Goal: Task Accomplishment & Management: Manage account settings

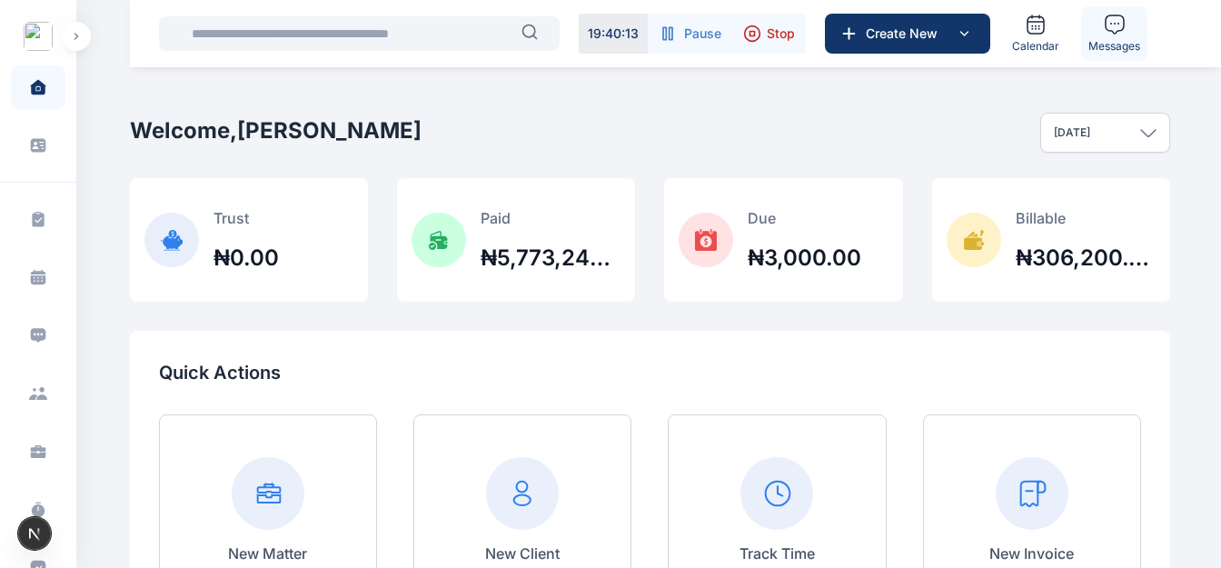
click at [1091, 46] on span "Messages" at bounding box center [1114, 46] width 52 height 15
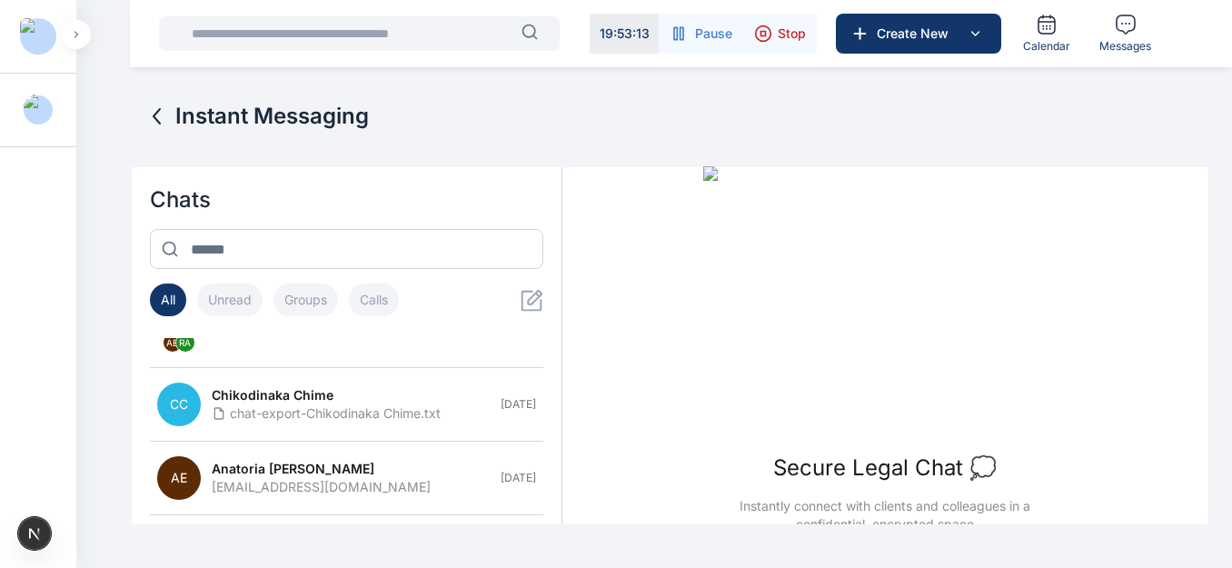
scroll to position [135, 0]
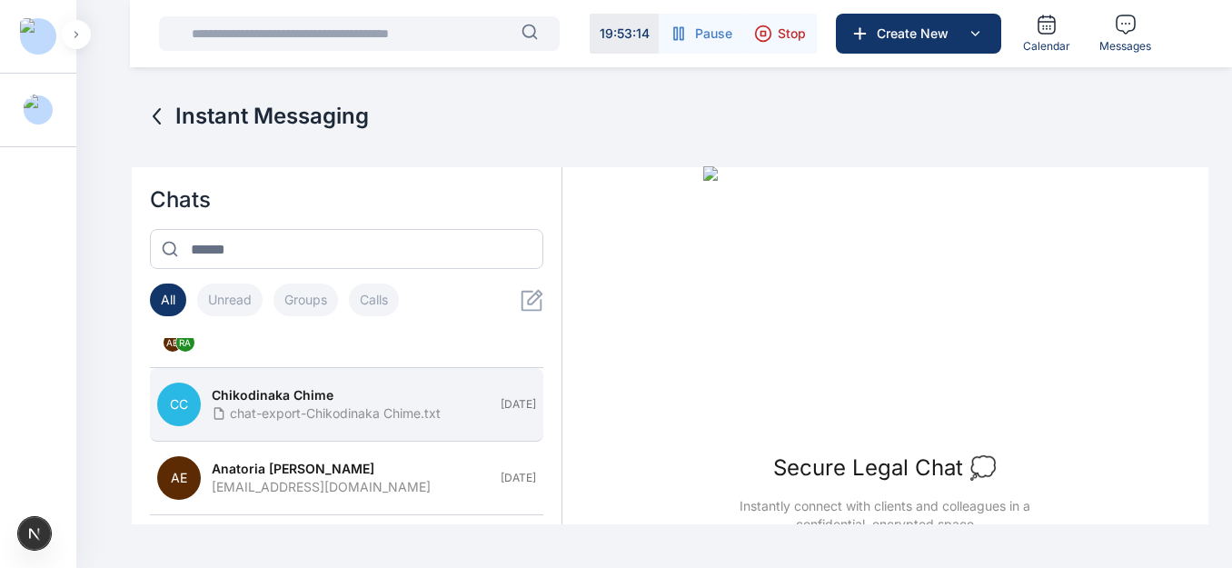
click at [335, 403] on div "Chikodinaka Chime" at bounding box center [351, 395] width 278 height 18
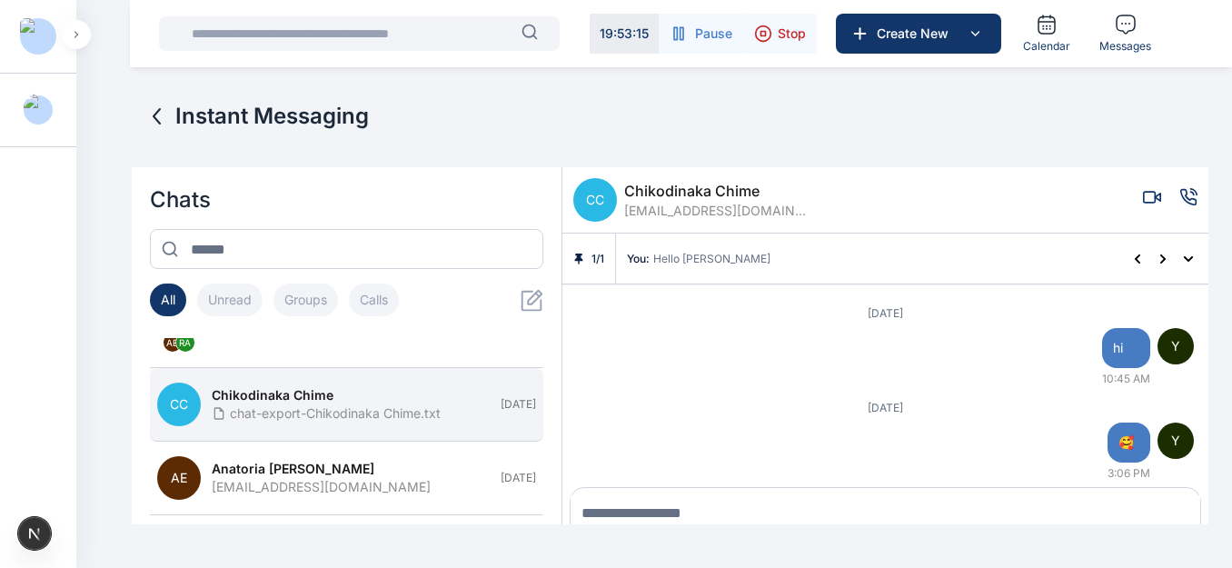
scroll to position [65, 0]
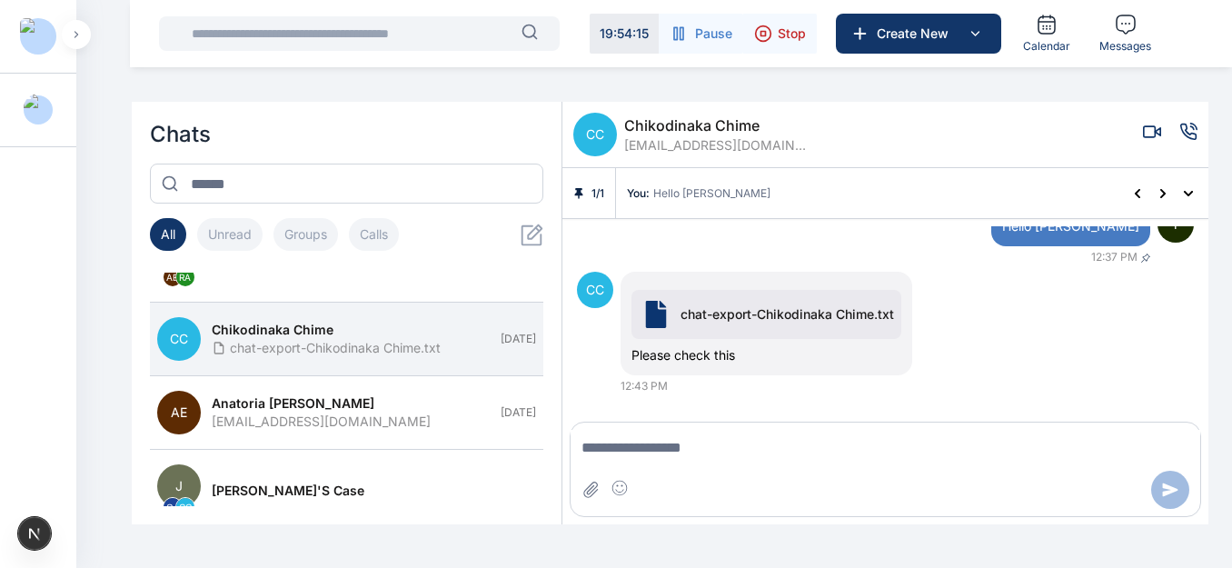
click at [664, 188] on span "Hello [PERSON_NAME]" at bounding box center [711, 193] width 117 height 15
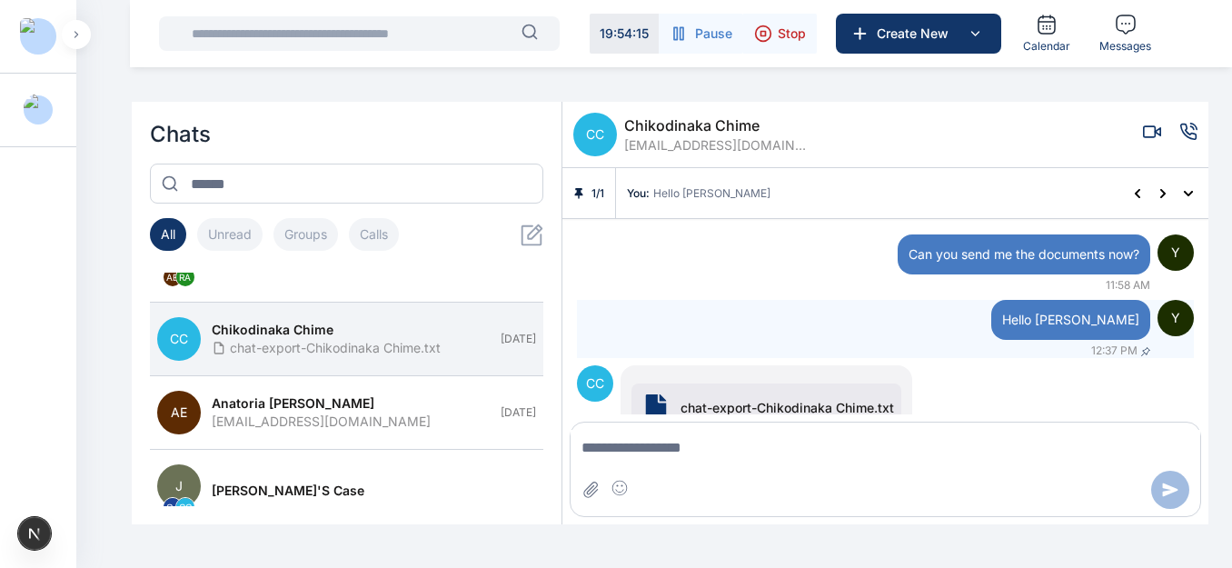
scroll to position [1861, 0]
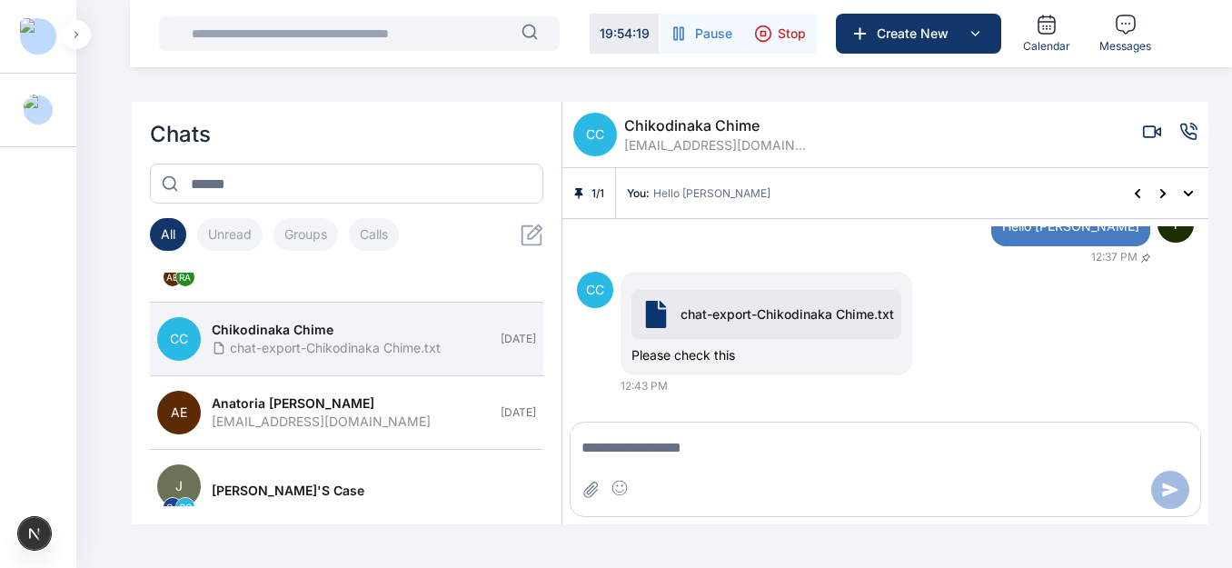
click at [692, 193] on span "Hello Chi" at bounding box center [711, 193] width 117 height 15
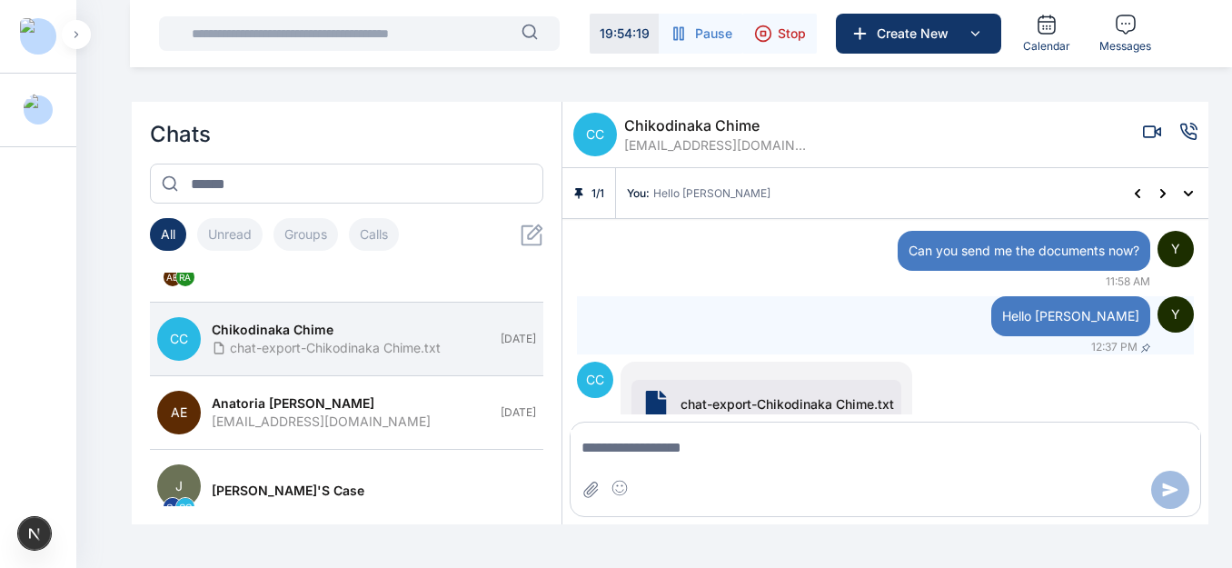
scroll to position [1767, 0]
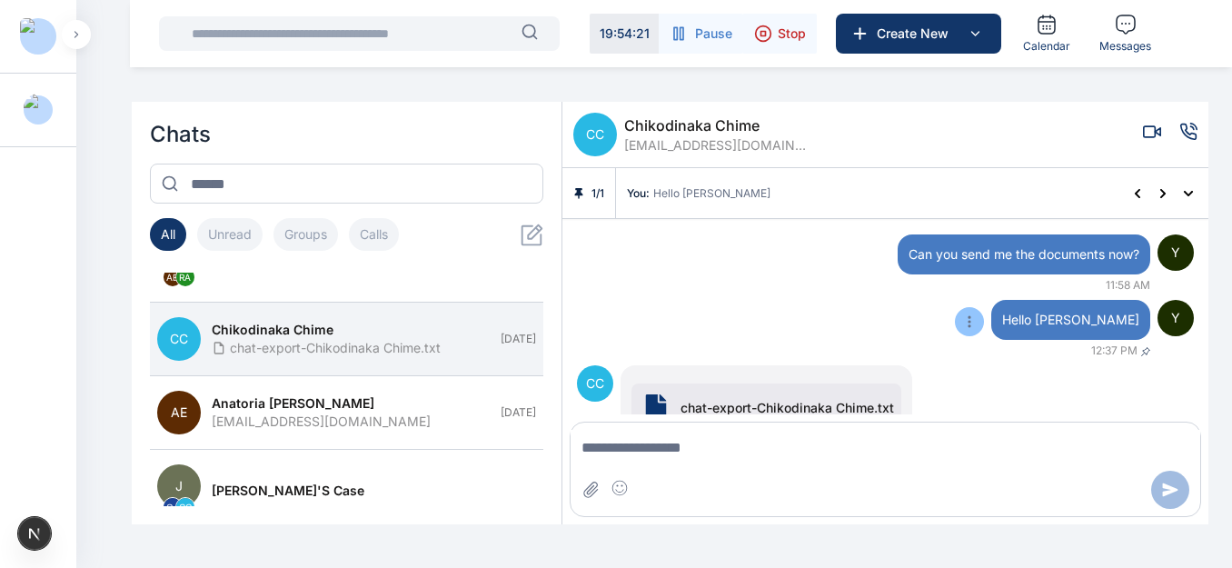
click at [977, 320] on icon at bounding box center [969, 321] width 15 height 15
click at [969, 349] on span "Unpin" at bounding box center [952, 356] width 35 height 18
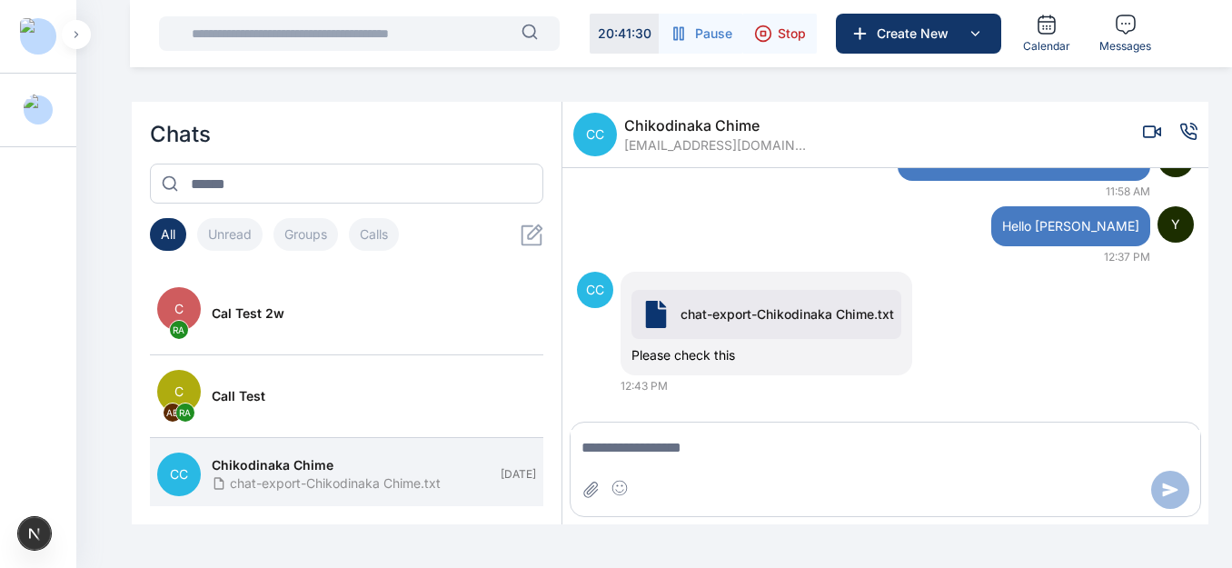
scroll to position [0, 0]
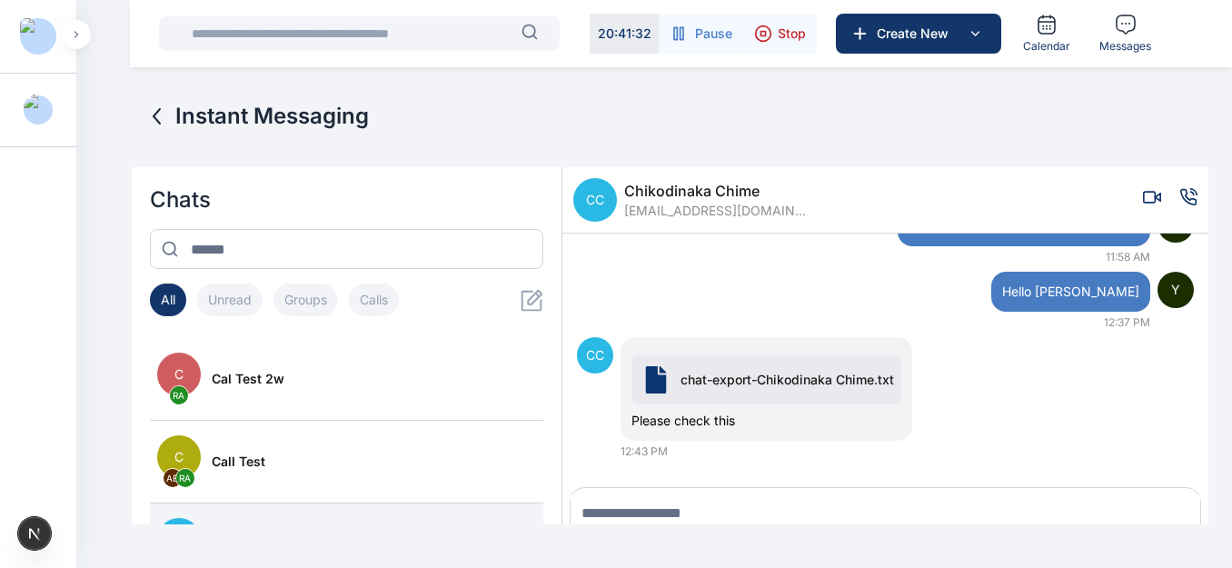
click at [157, 115] on icon at bounding box center [157, 116] width 22 height 22
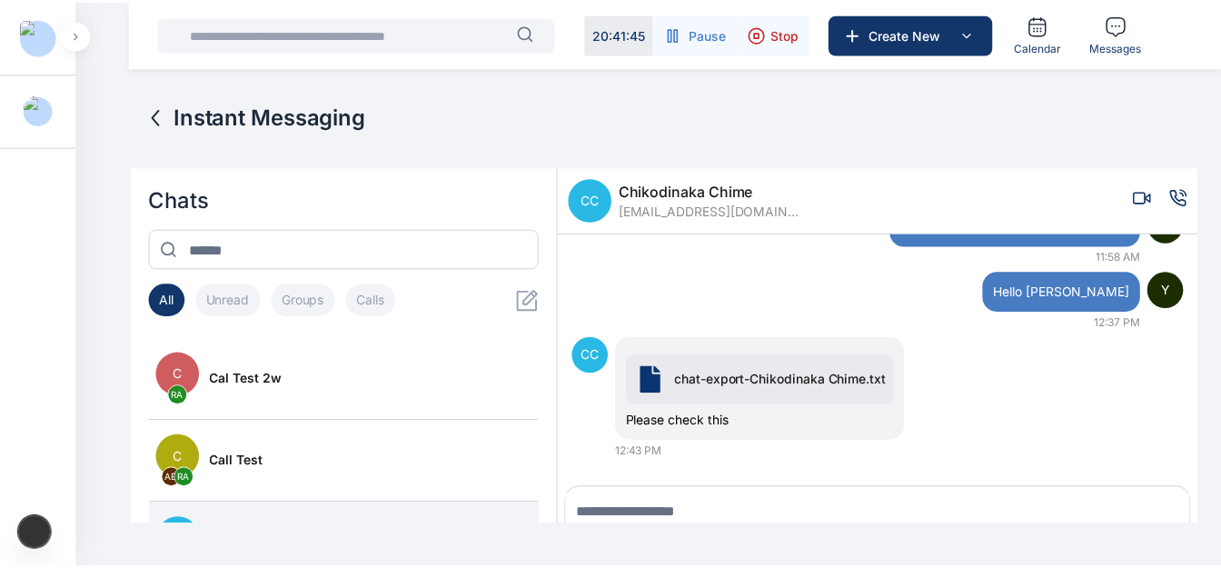
scroll to position [65, 0]
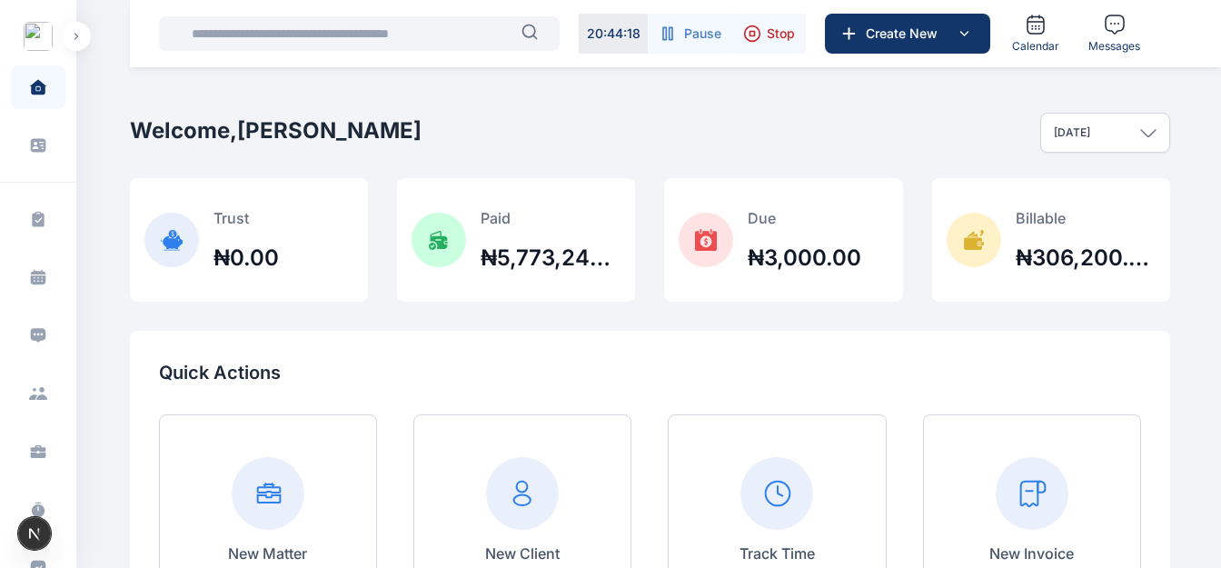
click at [86, 40] on button "button" at bounding box center [76, 36] width 29 height 29
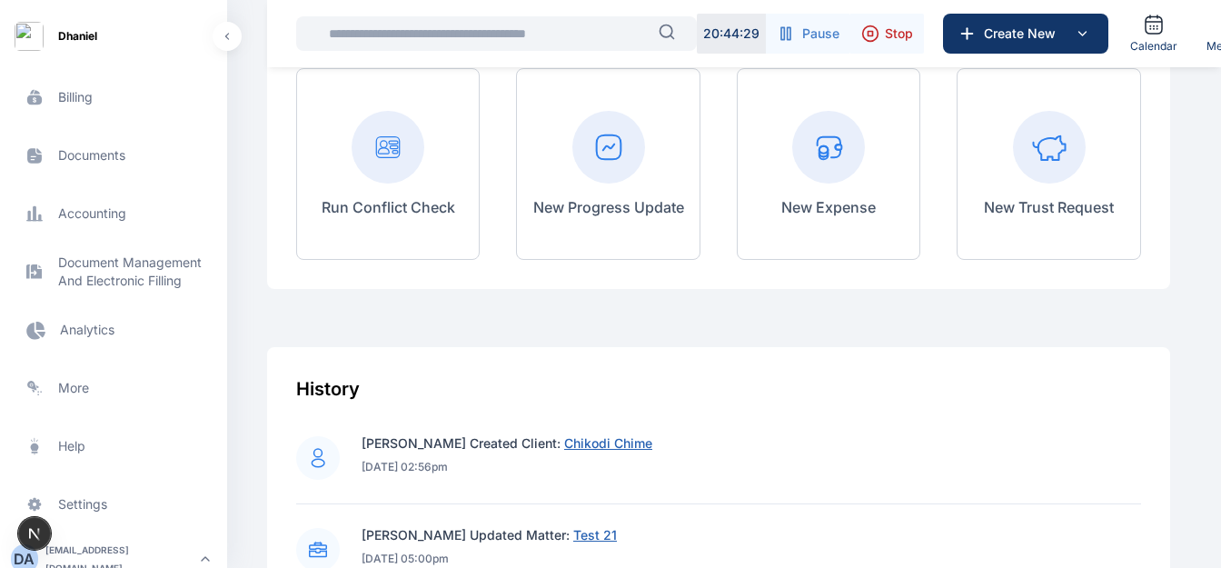
scroll to position [589, 0]
click at [122, 499] on span "Settings settings settings" at bounding box center [113, 503] width 205 height 44
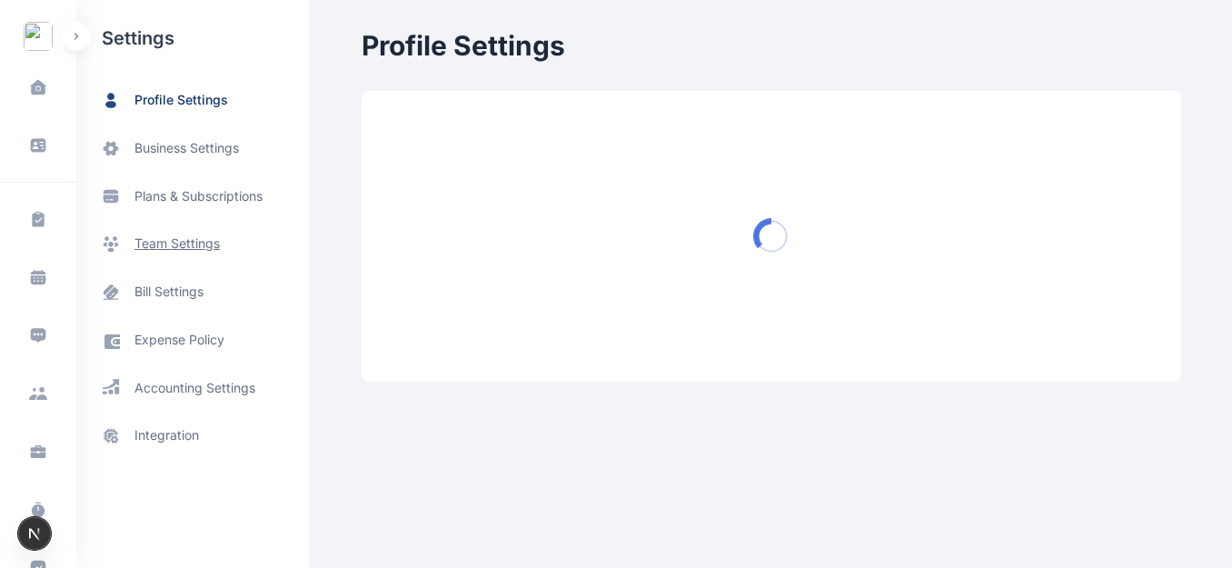
click at [179, 248] on span "team settings" at bounding box center [176, 243] width 85 height 19
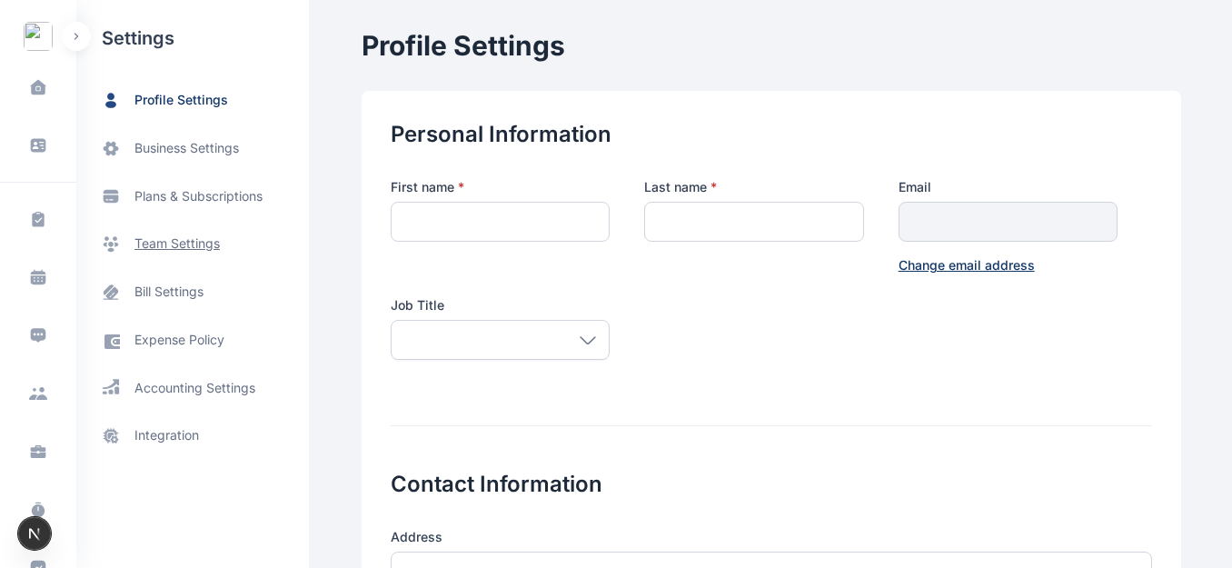
type input "******"
type input "*******"
type input "**********"
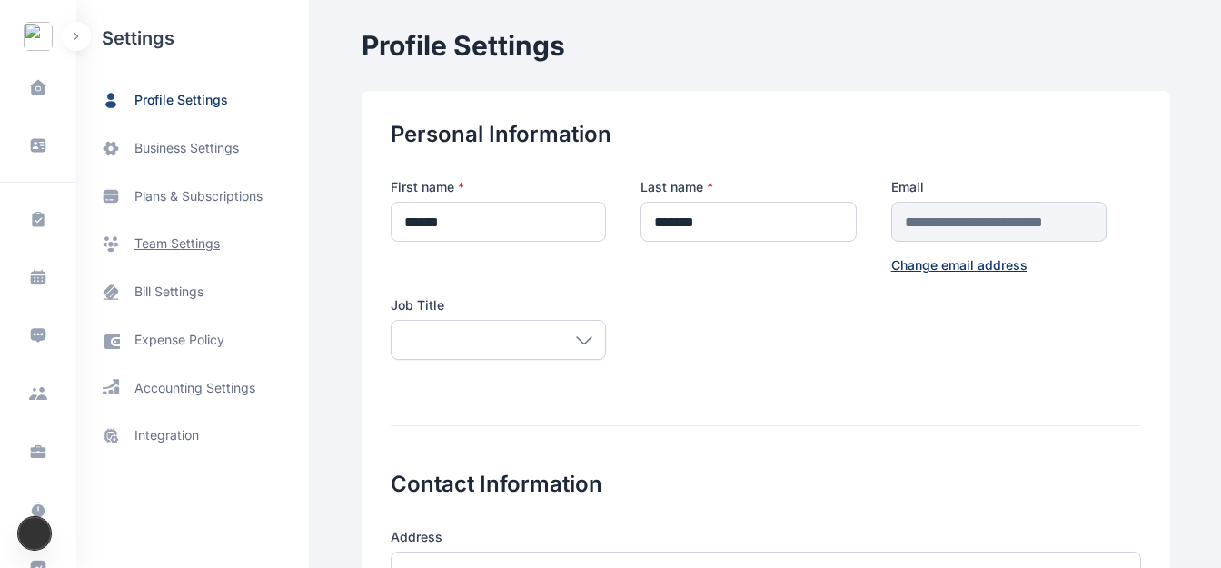
click at [179, 248] on span "team settings" at bounding box center [176, 243] width 85 height 19
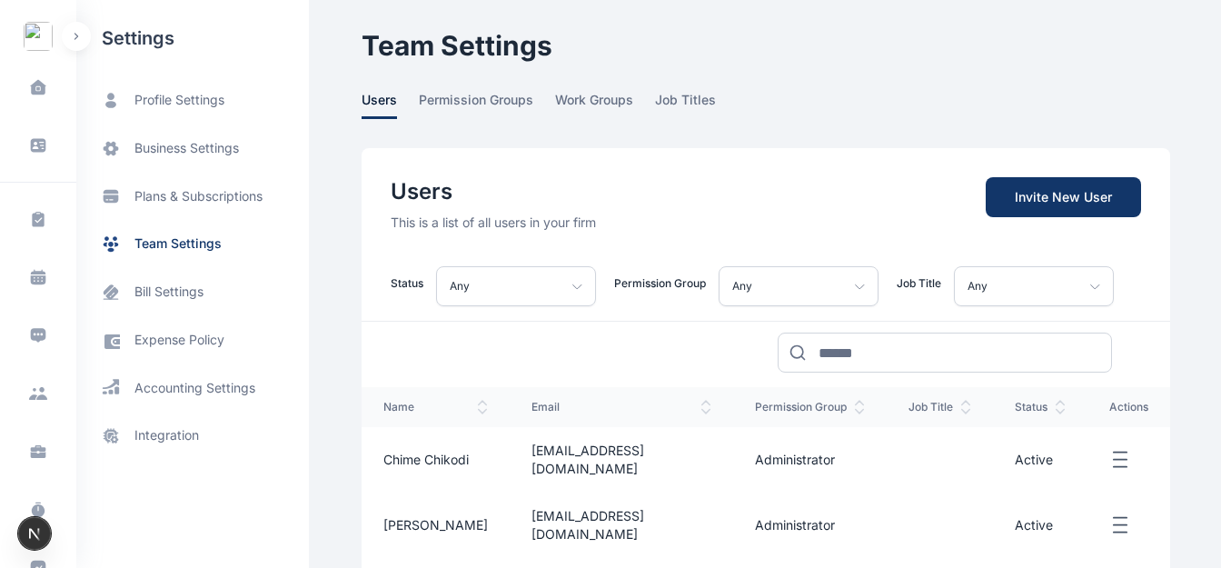
click at [1111, 453] on icon "button" at bounding box center [1120, 460] width 22 height 23
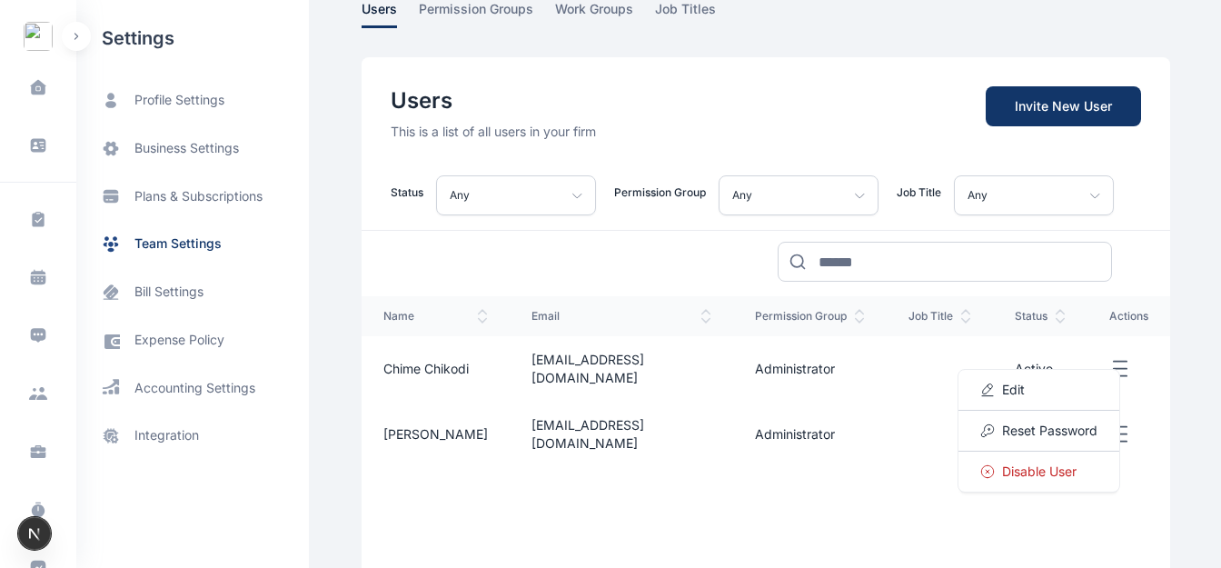
scroll to position [92, 0]
click at [1039, 429] on span "Reset Password" at bounding box center [1049, 430] width 95 height 18
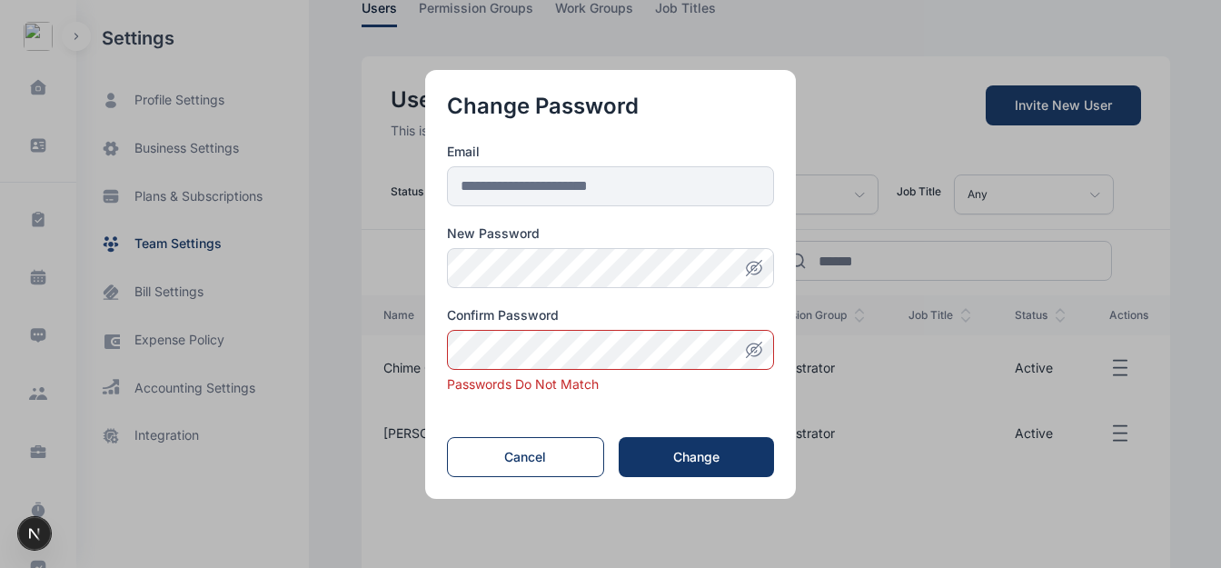
click at [766, 359] on button "button" at bounding box center [754, 350] width 40 height 40
click at [763, 267] on icon "button" at bounding box center [754, 268] width 18 height 18
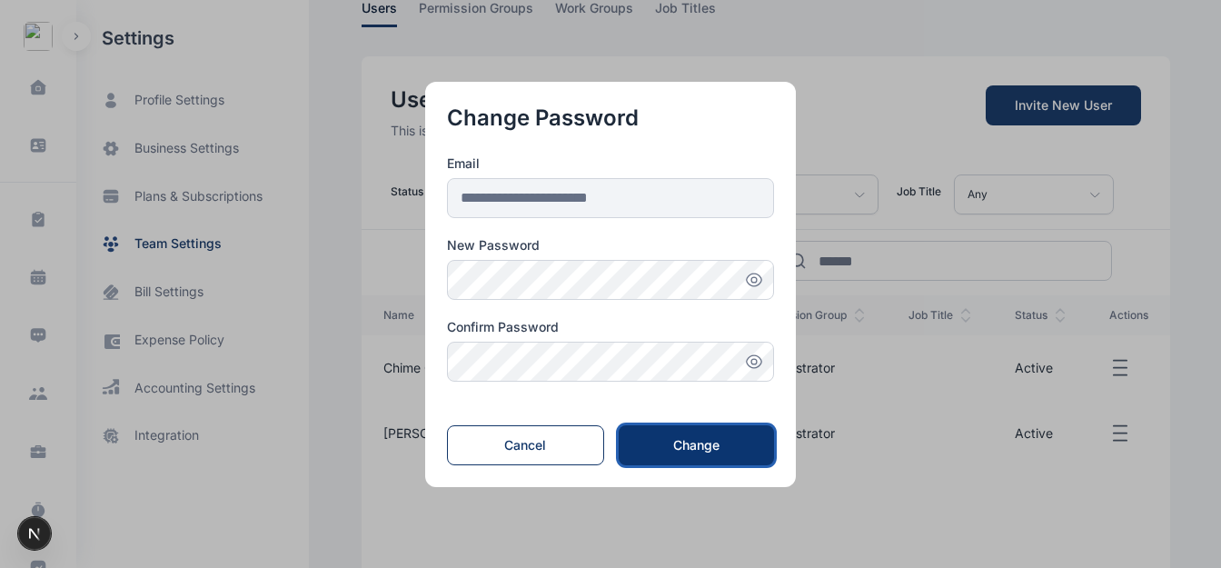
click at [691, 444] on div "Change" at bounding box center [696, 445] width 97 height 18
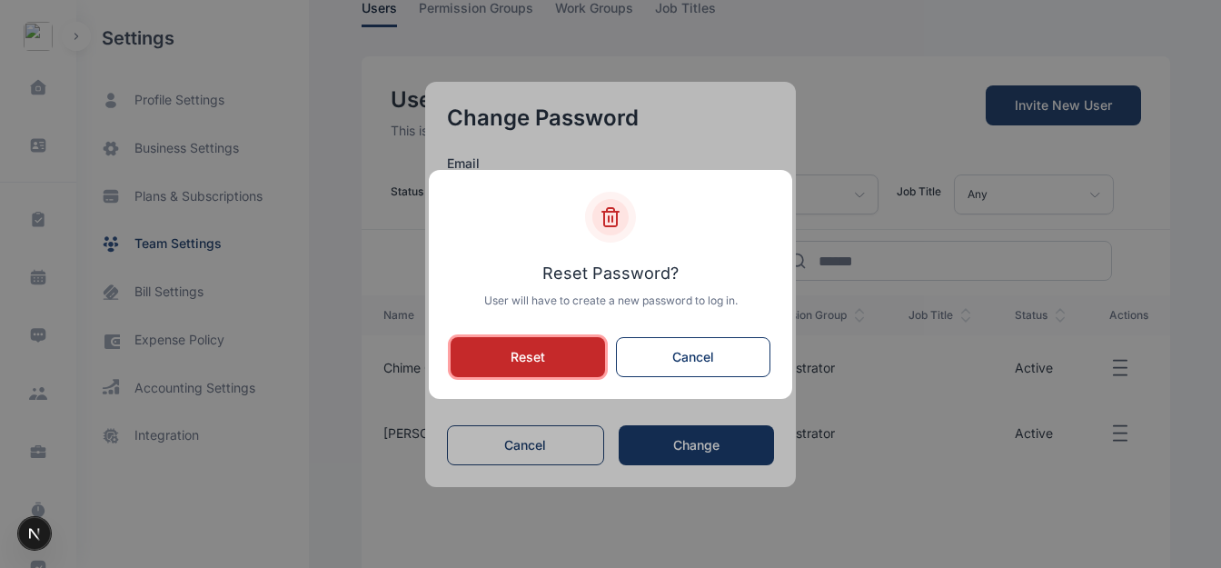
click at [547, 363] on button "Reset" at bounding box center [528, 357] width 154 height 40
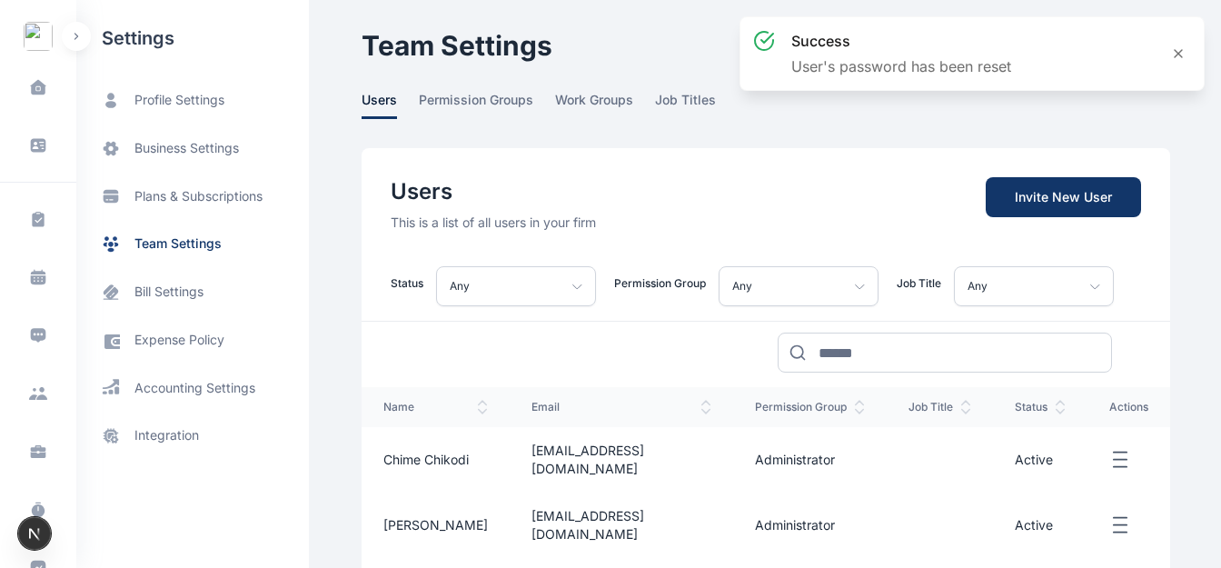
click at [1110, 514] on icon "button" at bounding box center [1120, 525] width 22 height 23
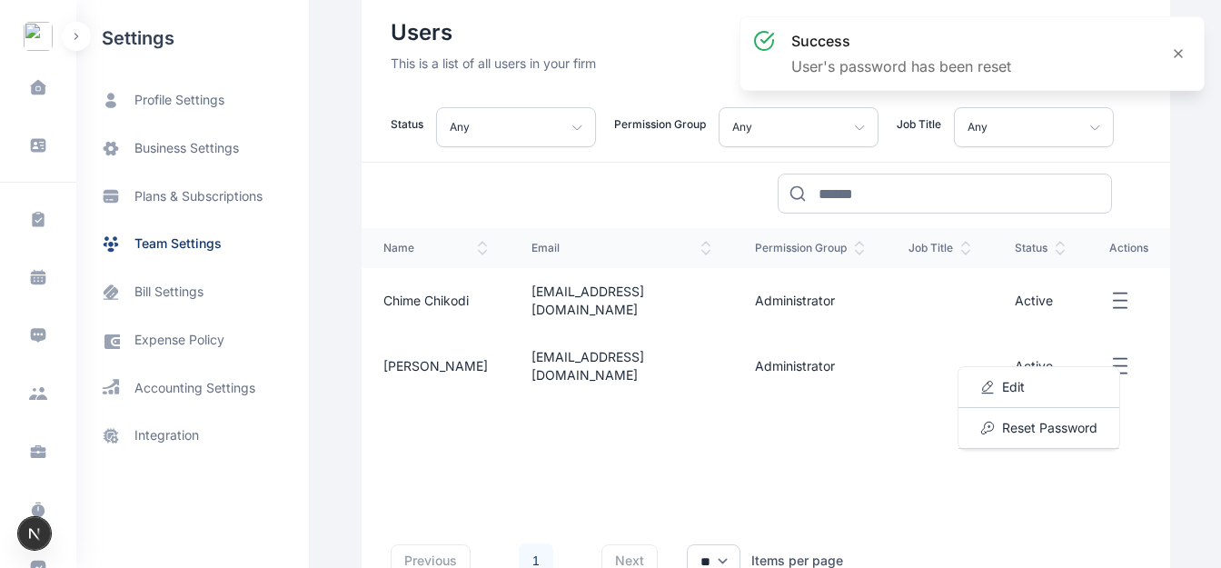
scroll to position [163, 0]
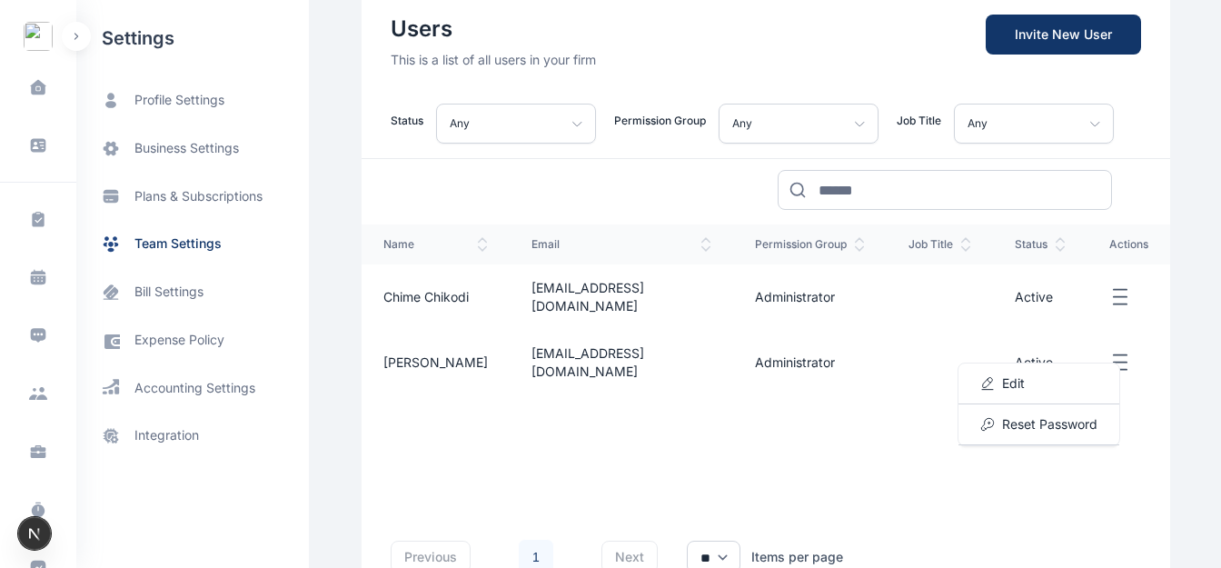
click at [1109, 286] on icon "button" at bounding box center [1120, 297] width 22 height 23
click at [1027, 315] on div "Edit" at bounding box center [1038, 318] width 161 height 41
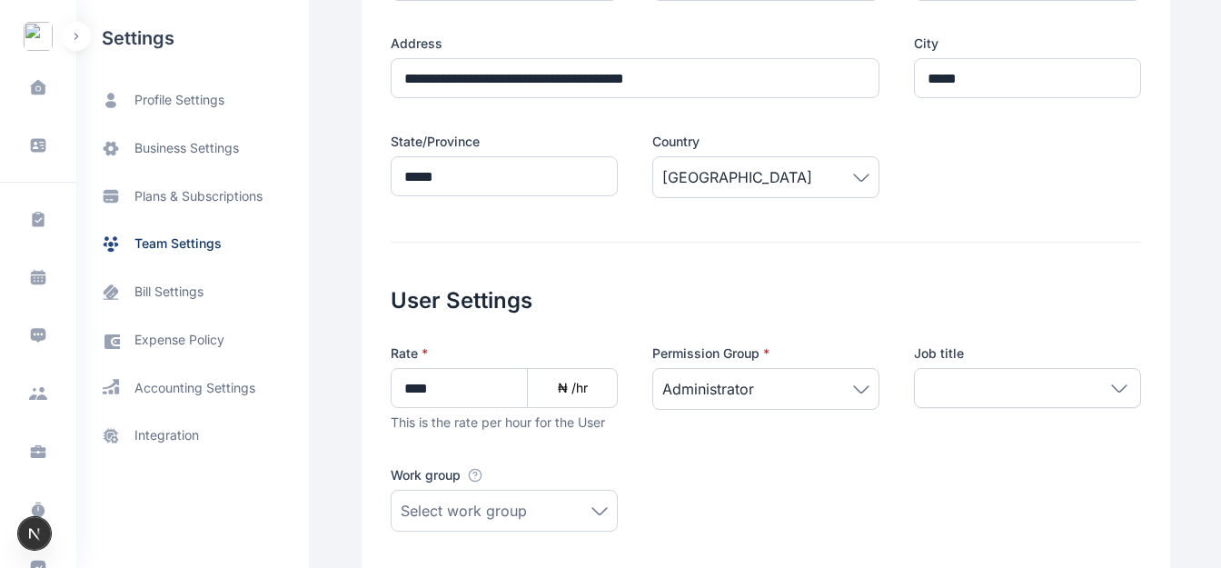
scroll to position [597, 0]
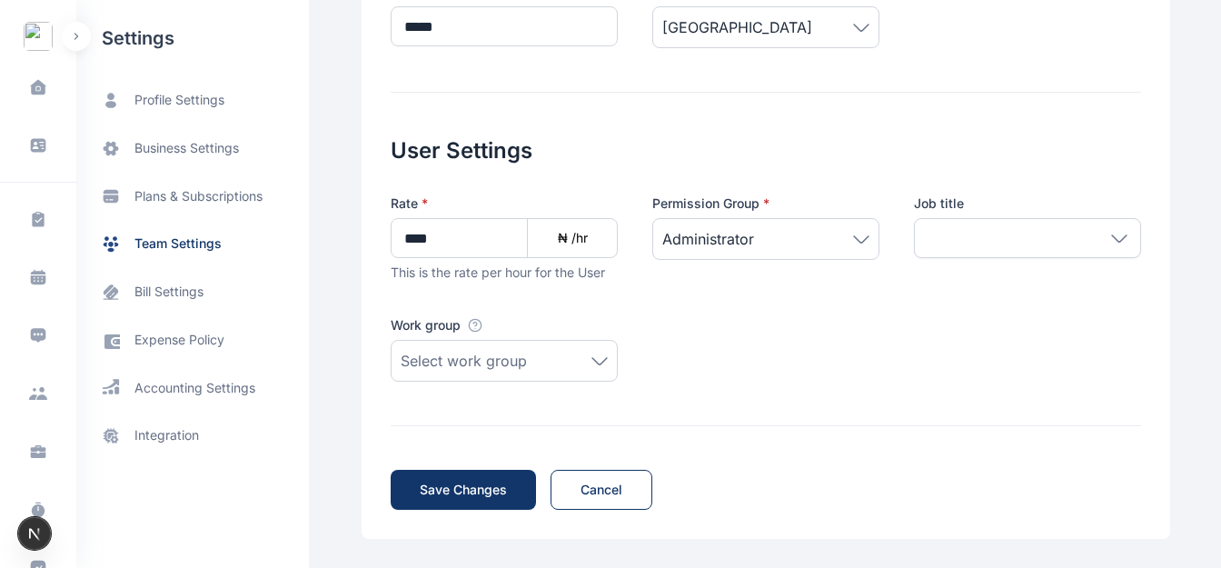
click at [836, 251] on div "Administrator" at bounding box center [765, 239] width 227 height 42
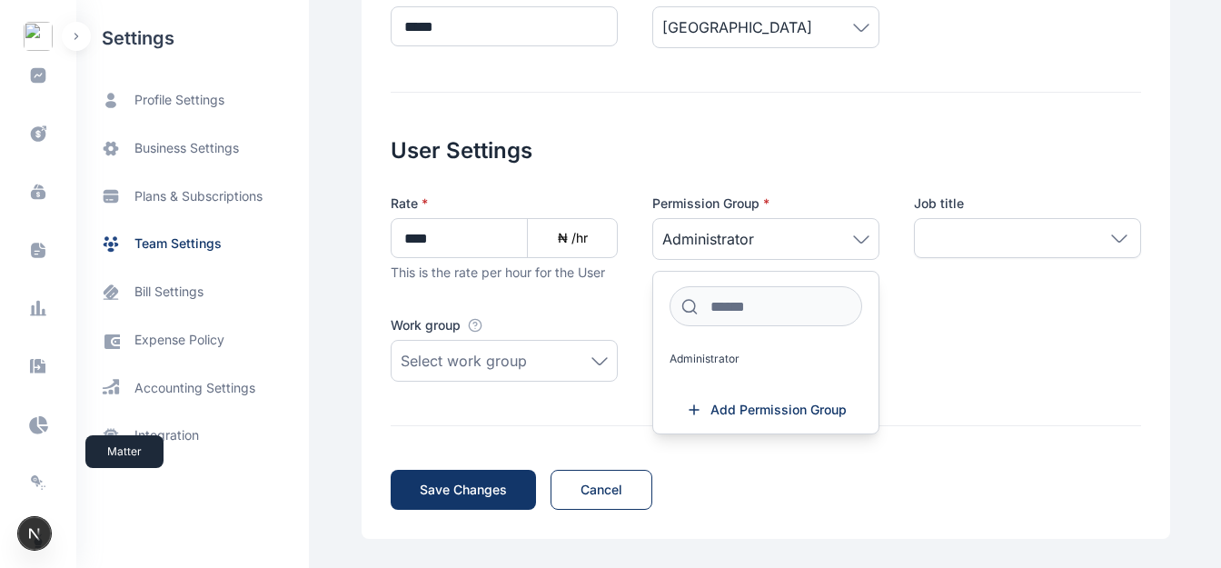
scroll to position [596, 0]
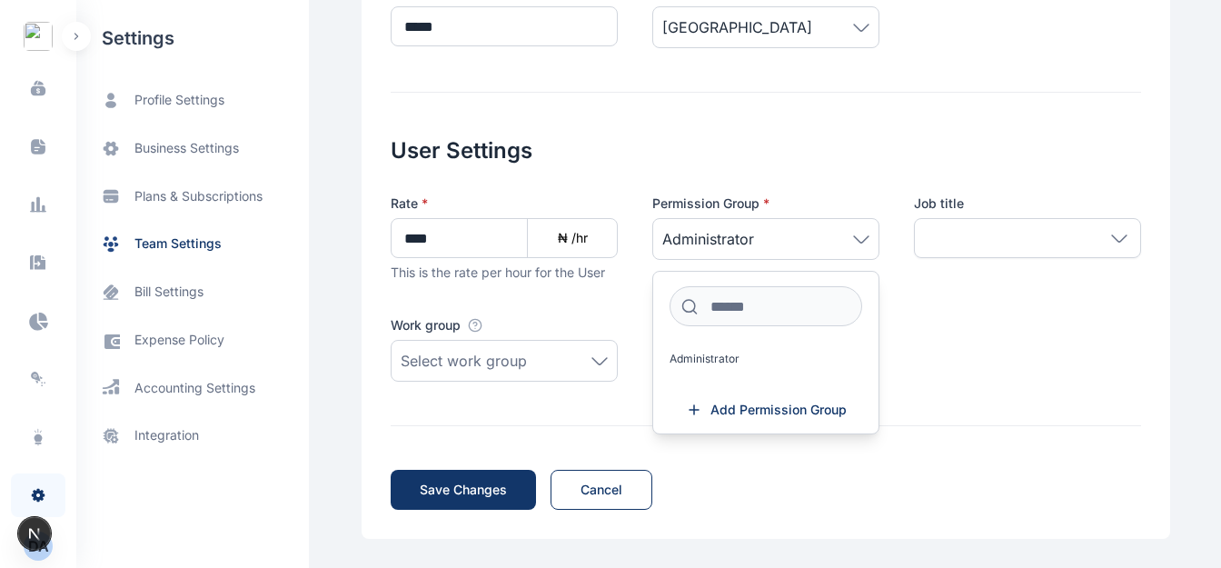
click at [45, 556] on div "D A" at bounding box center [38, 546] width 29 height 22
click at [130, 549] on span "Log out" at bounding box center [148, 547] width 45 height 18
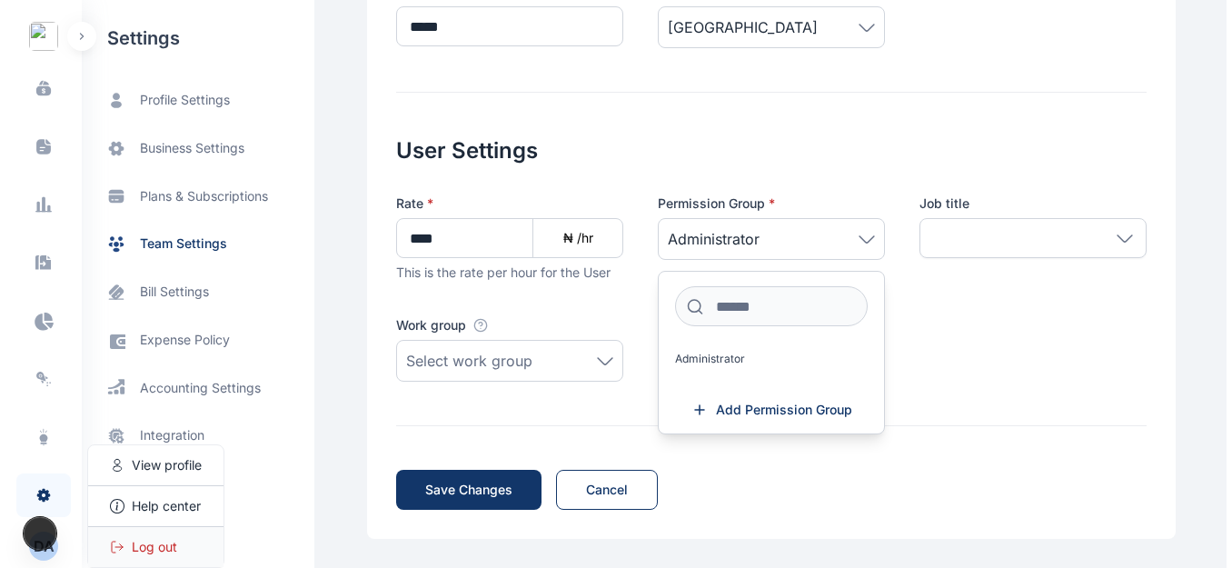
scroll to position [0, 0]
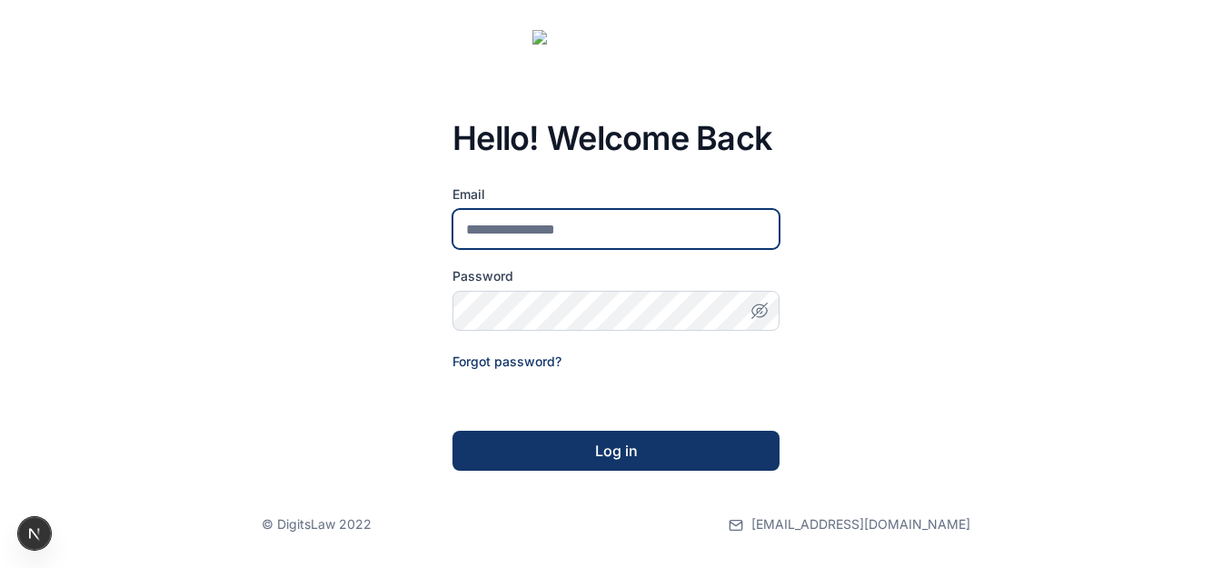
click at [631, 233] on input "email" at bounding box center [615, 229] width 327 height 40
type input "**********"
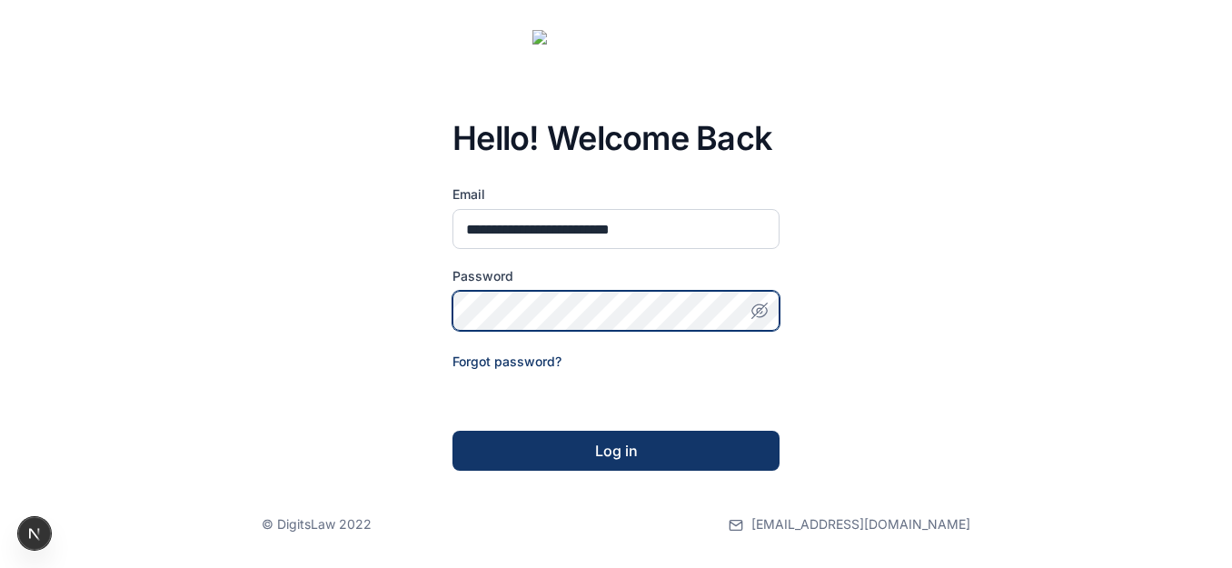
click at [452, 431] on button "Log in" at bounding box center [615, 451] width 327 height 40
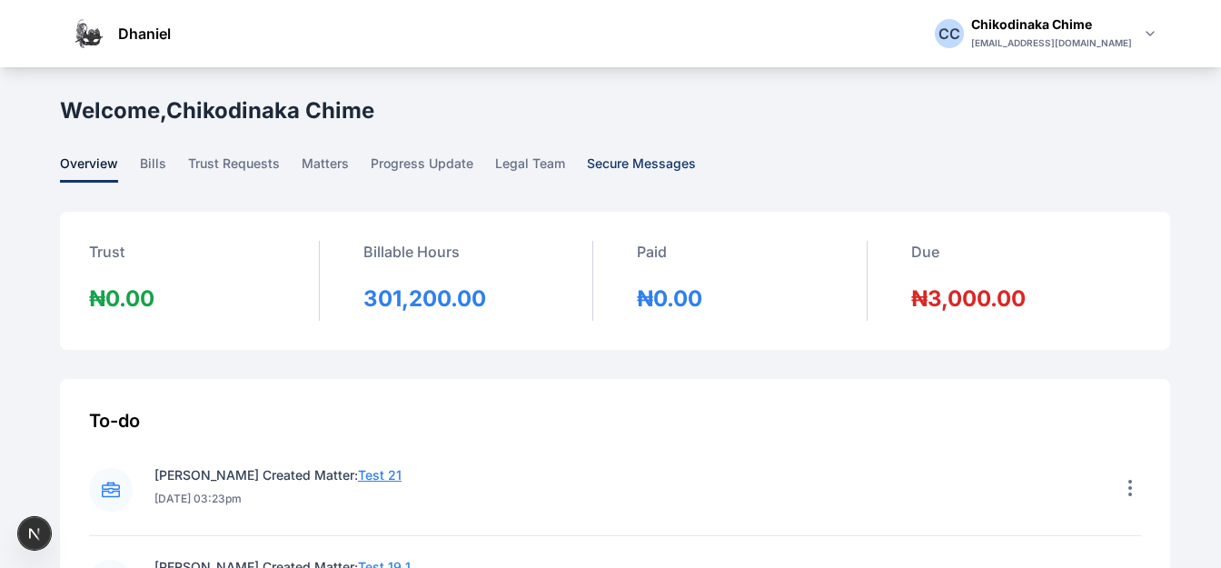
click at [635, 161] on span "secure messages" at bounding box center [641, 168] width 109 height 28
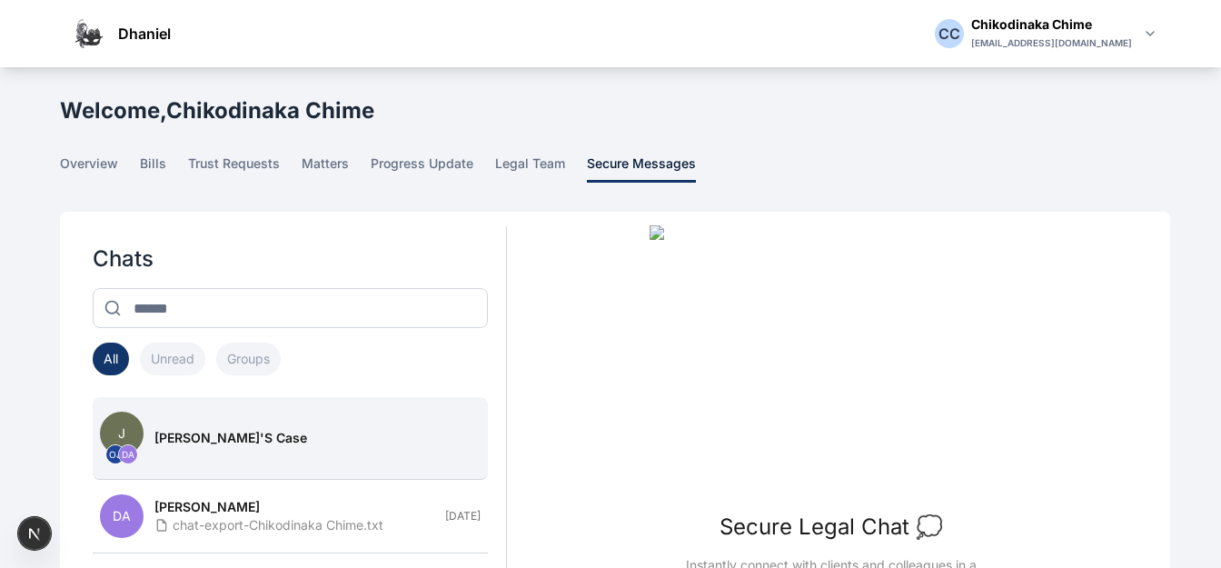
click at [323, 441] on div "[PERSON_NAME]'s Case" at bounding box center [311, 438] width 315 height 18
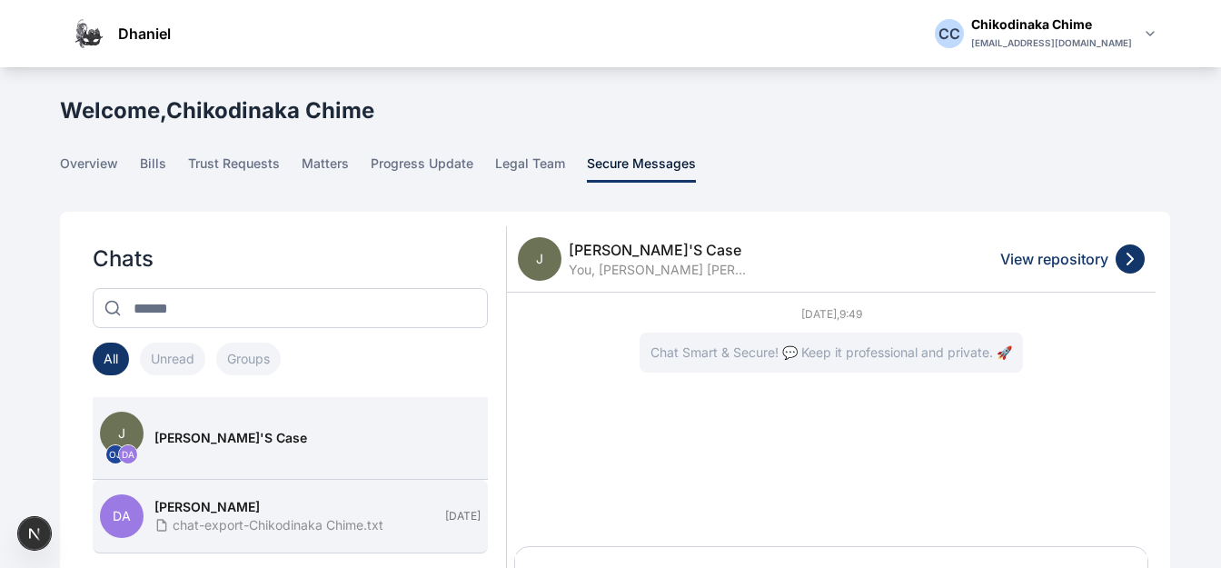
click at [298, 521] on span "chat-export-Chikodinaka Chime.txt" at bounding box center [268, 525] width 229 height 18
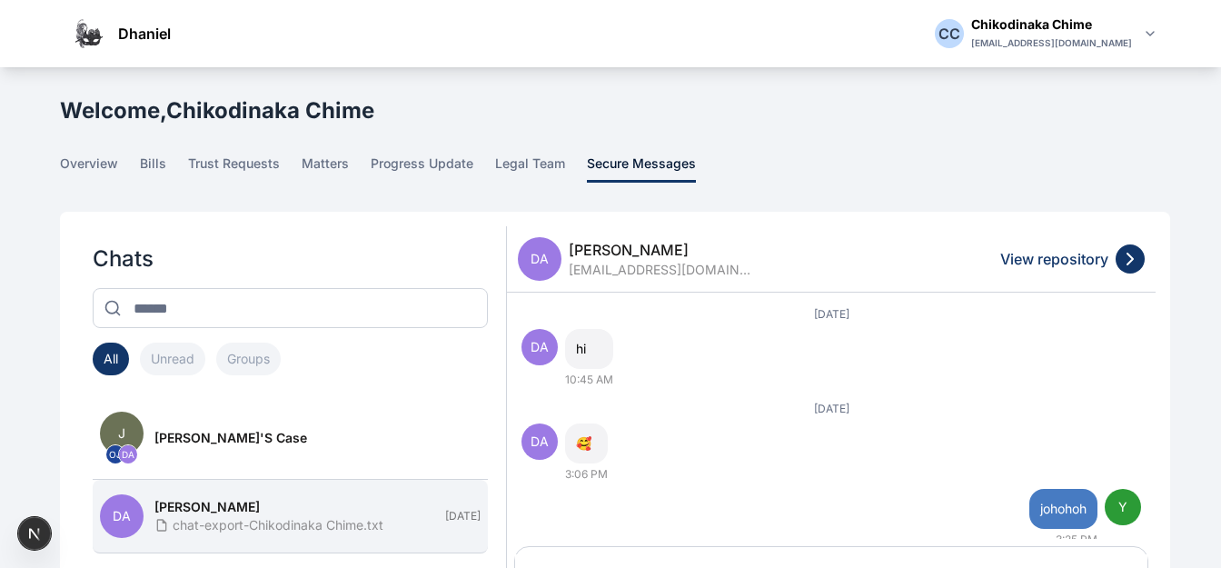
scroll to position [124, 0]
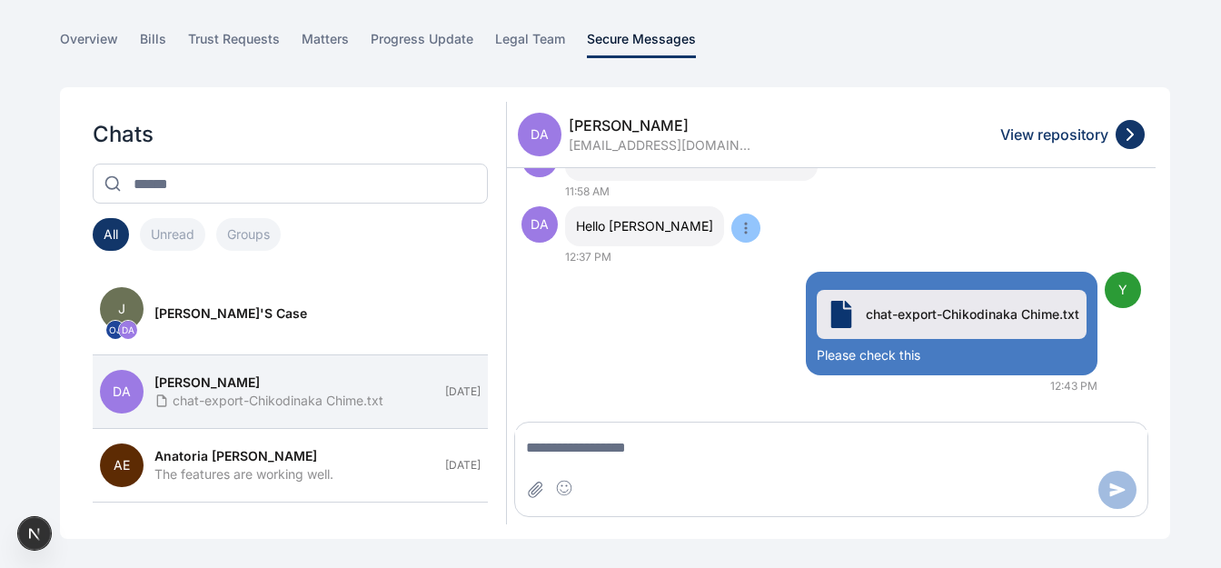
click at [739, 221] on icon at bounding box center [746, 228] width 15 height 15
click at [746, 255] on icon at bounding box center [753, 262] width 15 height 15
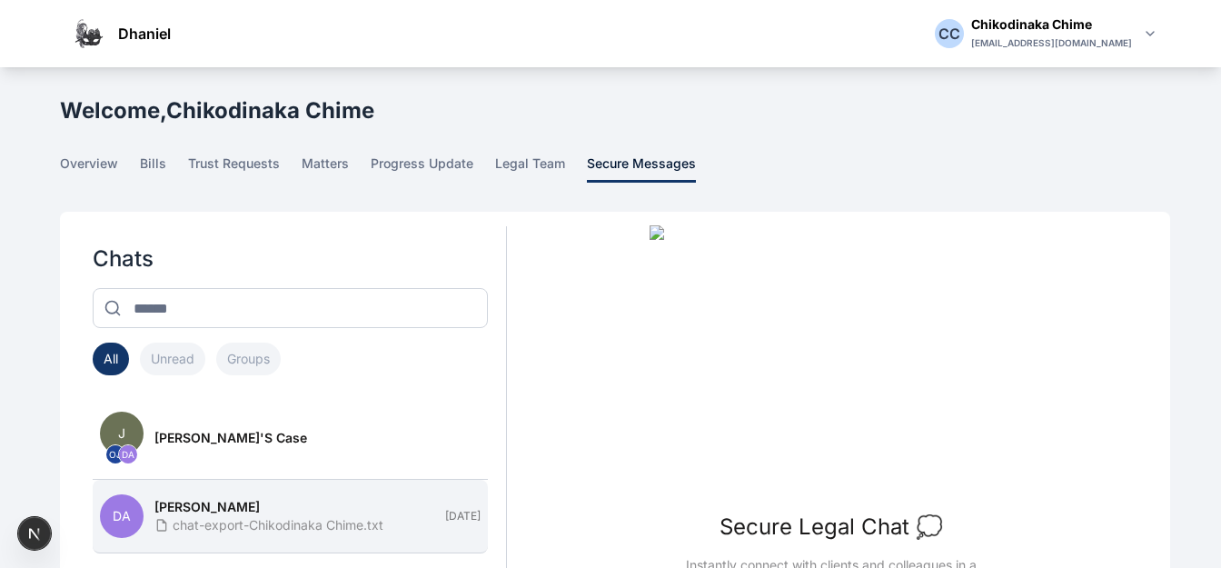
click at [367, 496] on button "DA Daniel Adekoya chat-export-Chikodinaka Chime.txt Sep 4" at bounding box center [290, 517] width 395 height 74
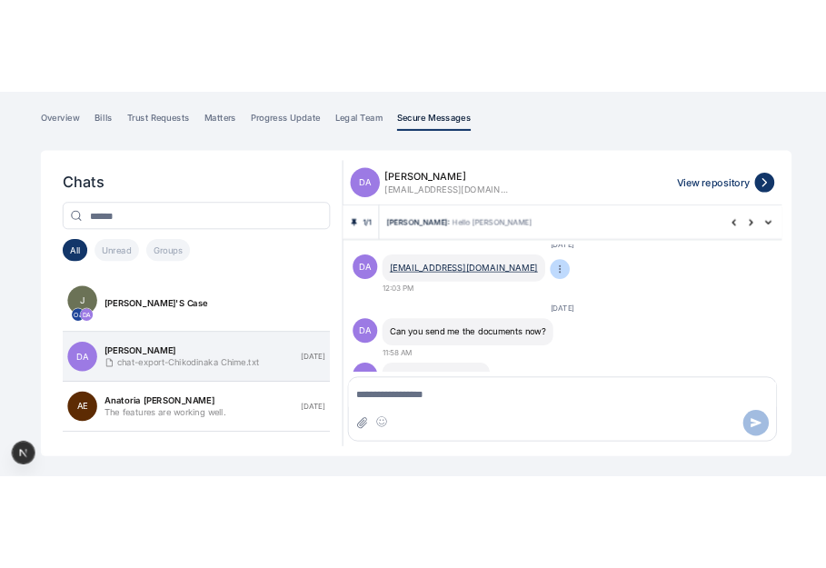
scroll to position [1861, 0]
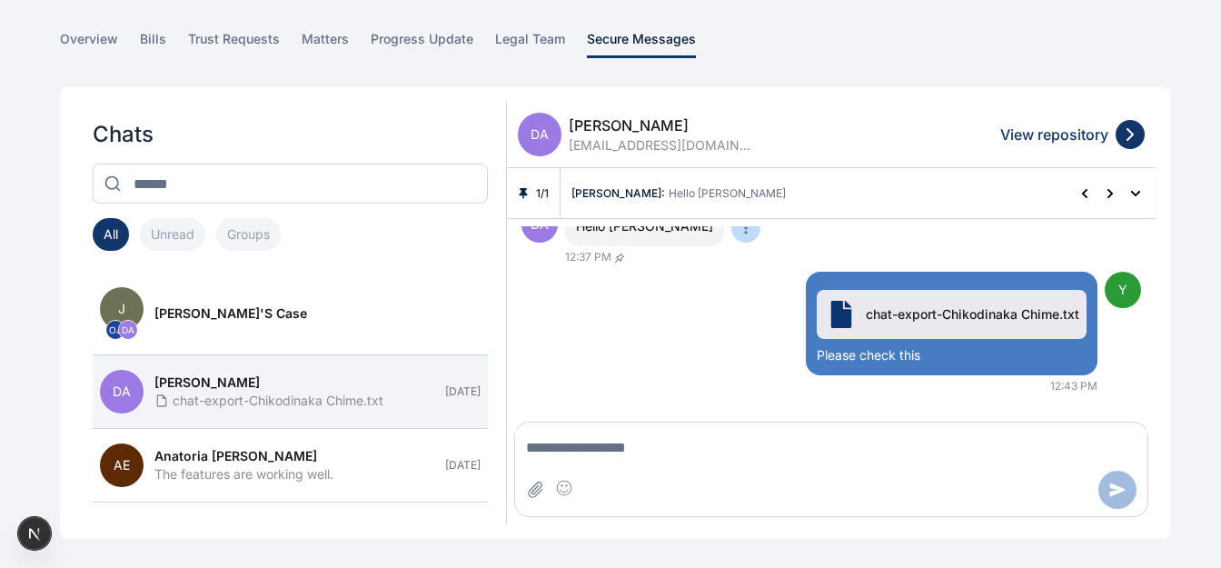
click at [626, 249] on div "DA Daniel Adekoya adekoyadaniel53@gmail.com View repository 1 / 1 Daniel Adekoy…" at bounding box center [831, 313] width 649 height 422
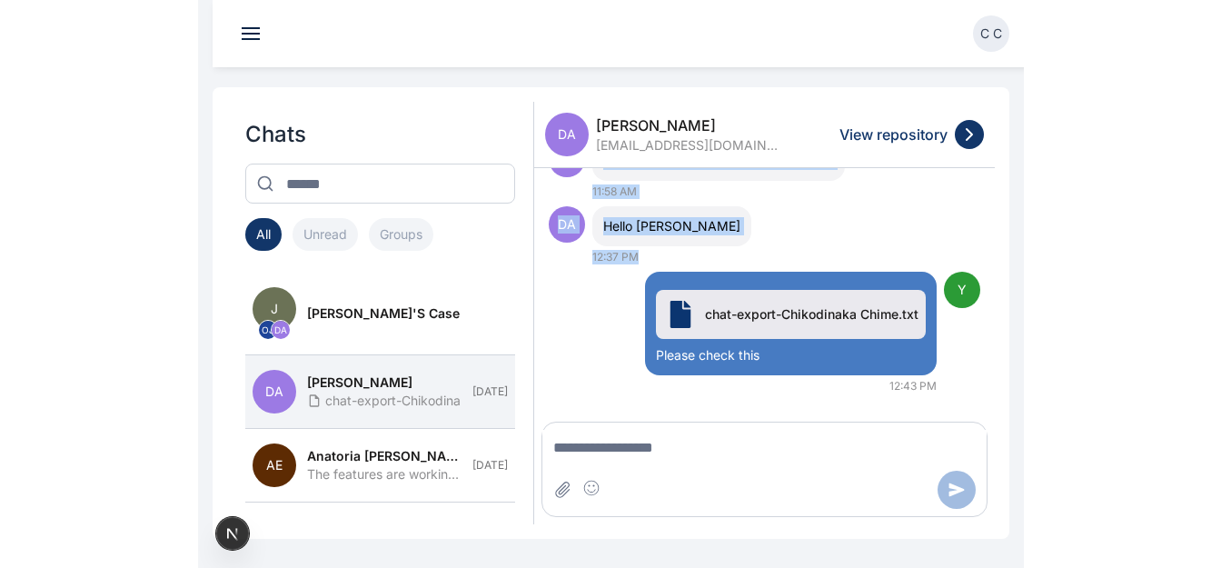
scroll to position [124, 0]
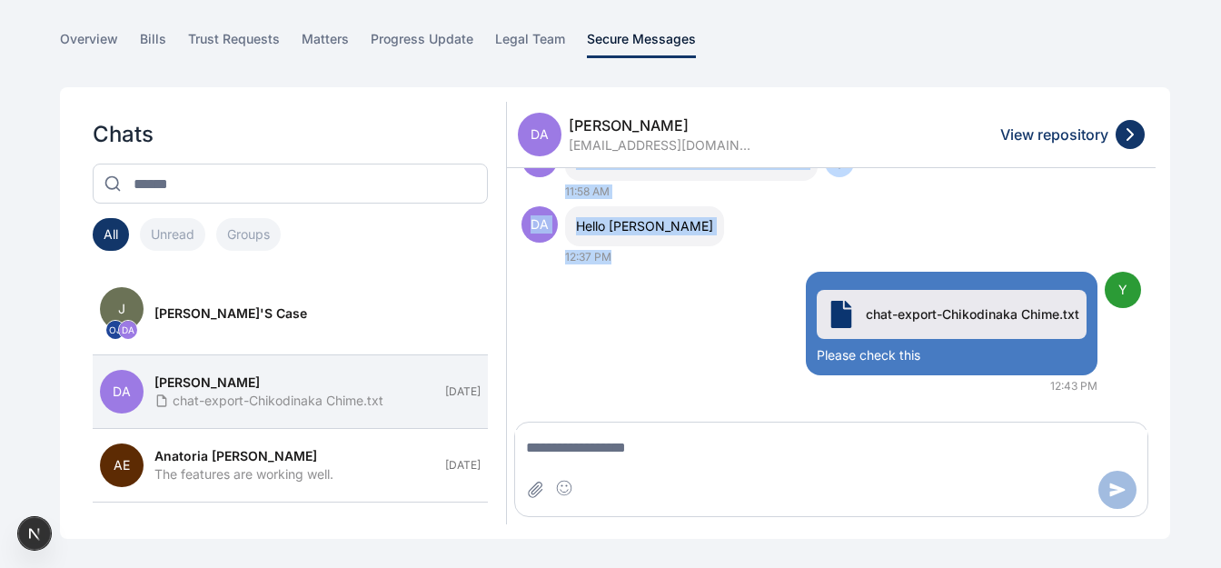
click at [1013, 190] on div "DA Can you send me the documents now? 11:58 AM" at bounding box center [831, 170] width 620 height 58
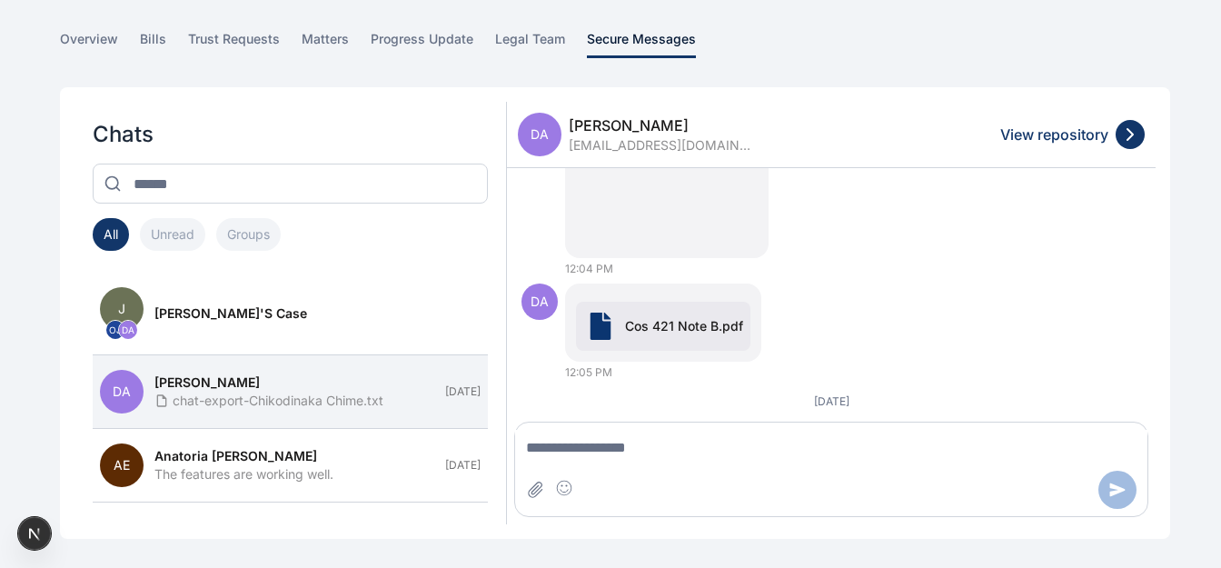
scroll to position [1802, 0]
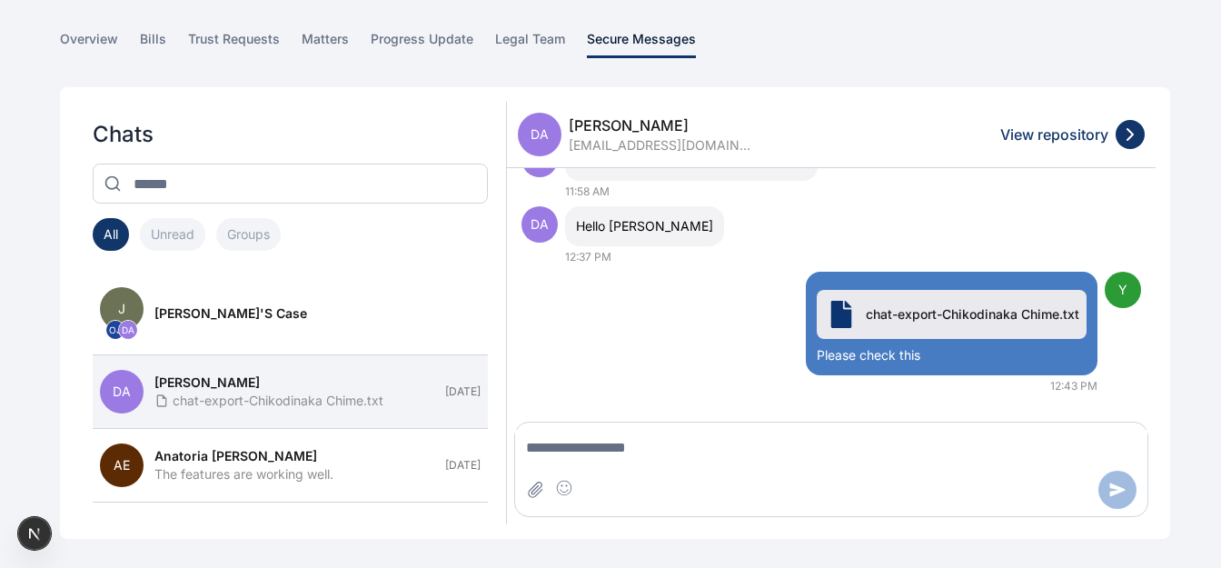
drag, startPoint x: 696, startPoint y: 411, endPoint x: 730, endPoint y: 283, distance: 131.6
click at [730, 283] on div "Y chat-export-Chikodinaka Chime.txt Please check this 12:43 PM" at bounding box center [831, 333] width 620 height 122
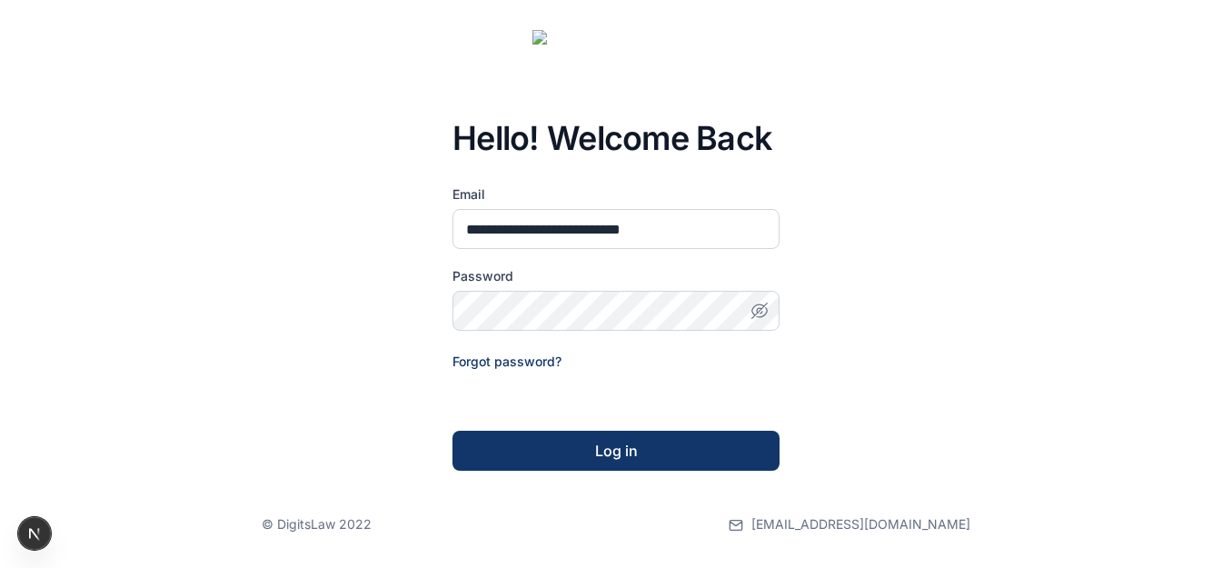
click at [452, 431] on button "Log in" at bounding box center [615, 451] width 327 height 40
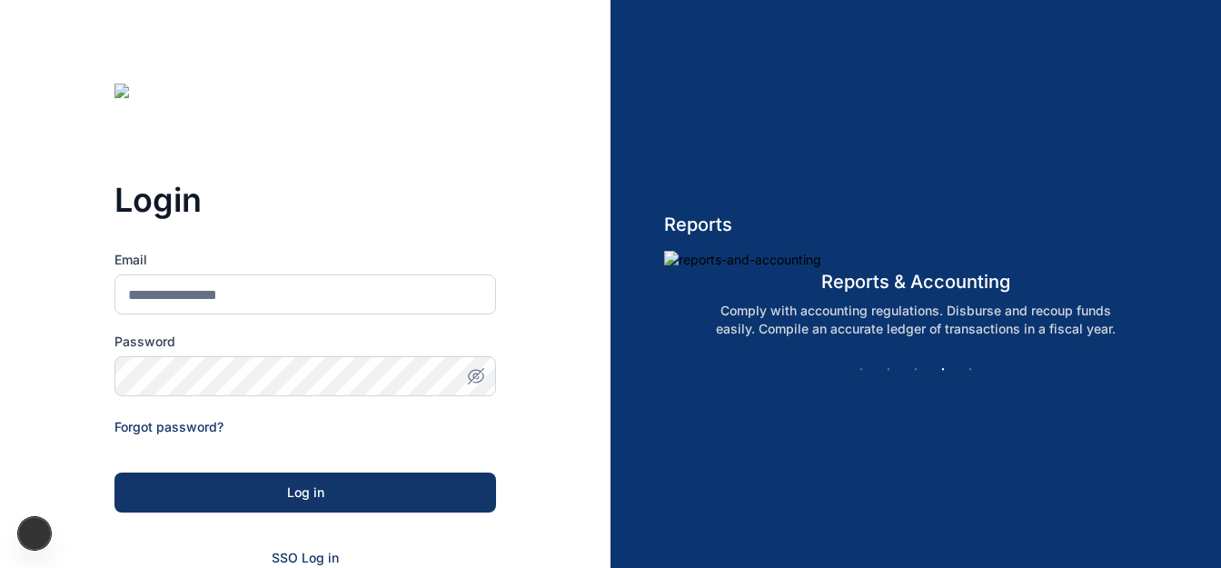
click at [477, 375] on icon "button" at bounding box center [475, 375] width 5 height 5
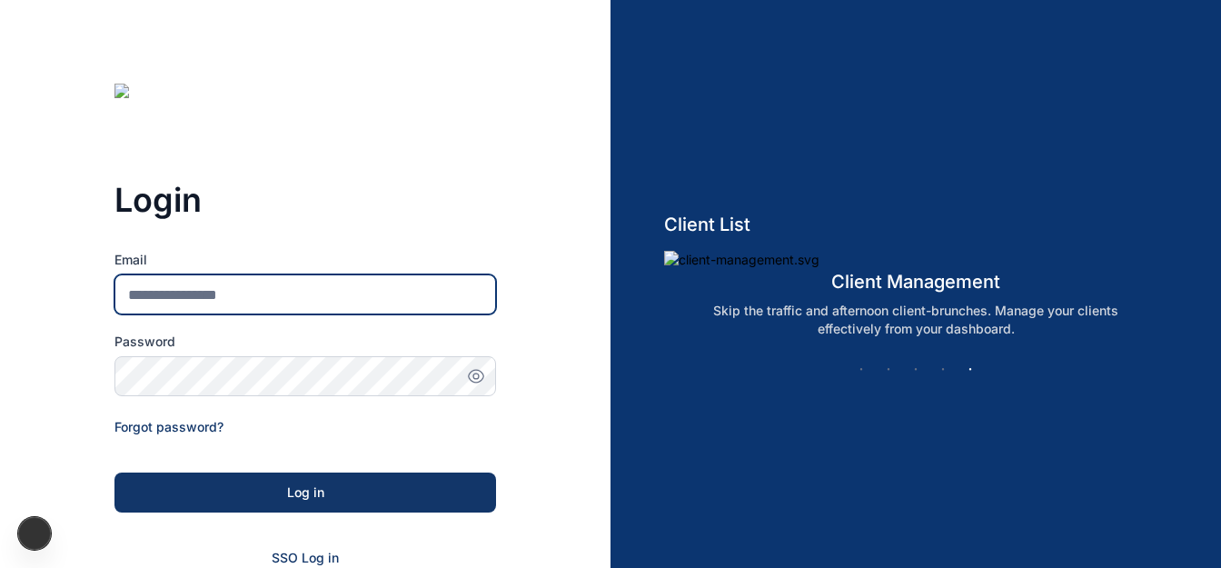
click at [255, 287] on input "Email" at bounding box center [305, 294] width 382 height 40
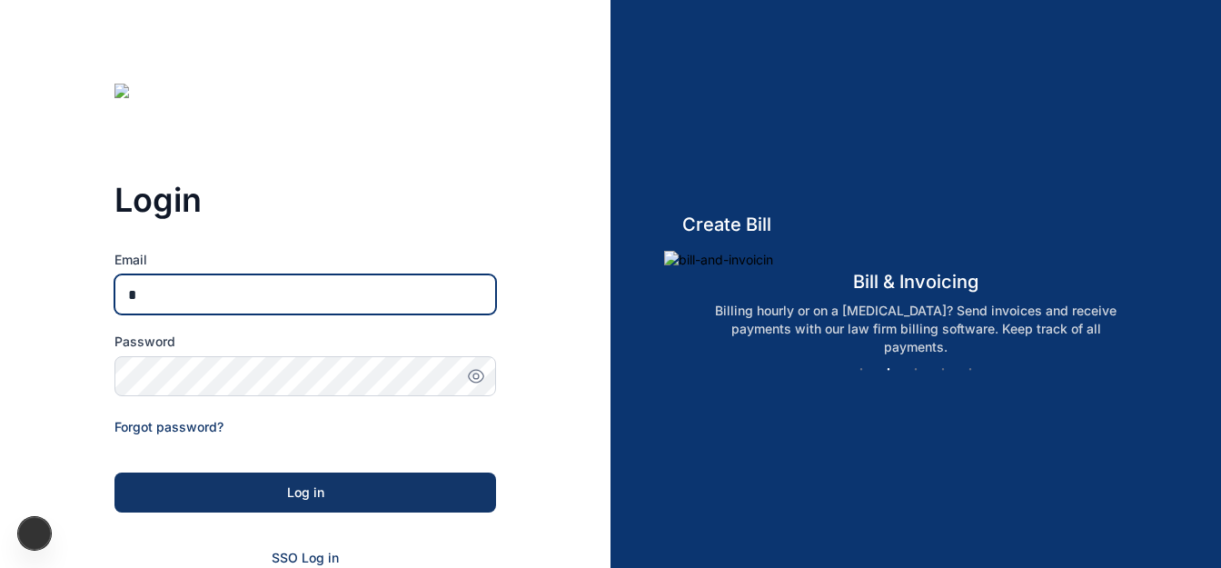
type input "**********"
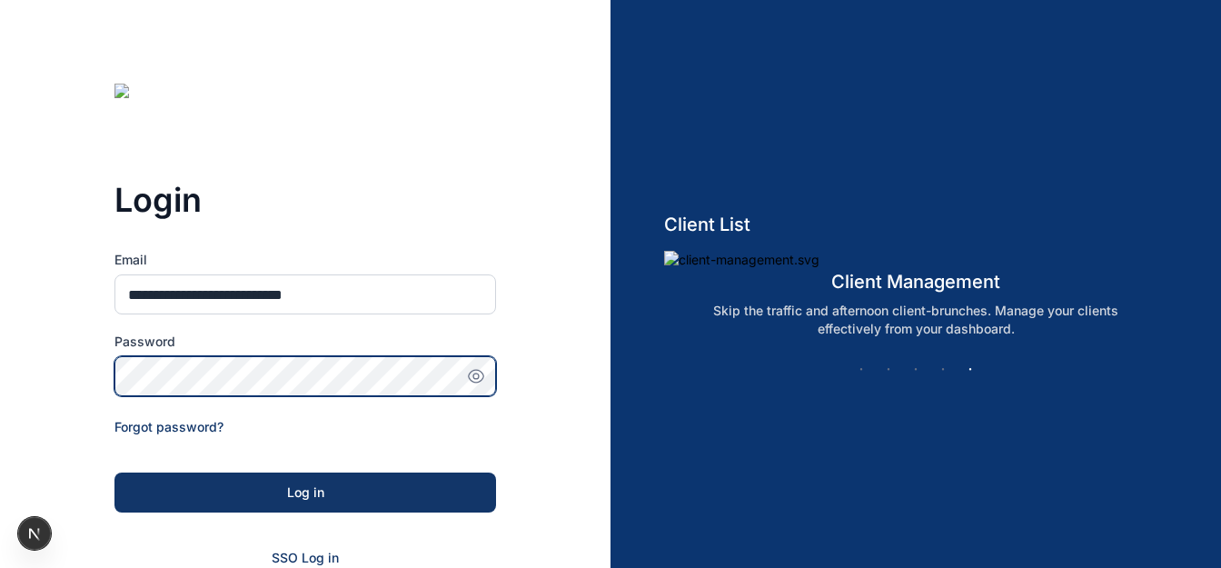
click at [114, 472] on button "Log in" at bounding box center [305, 492] width 382 height 40
